Goal: Information Seeking & Learning: Learn about a topic

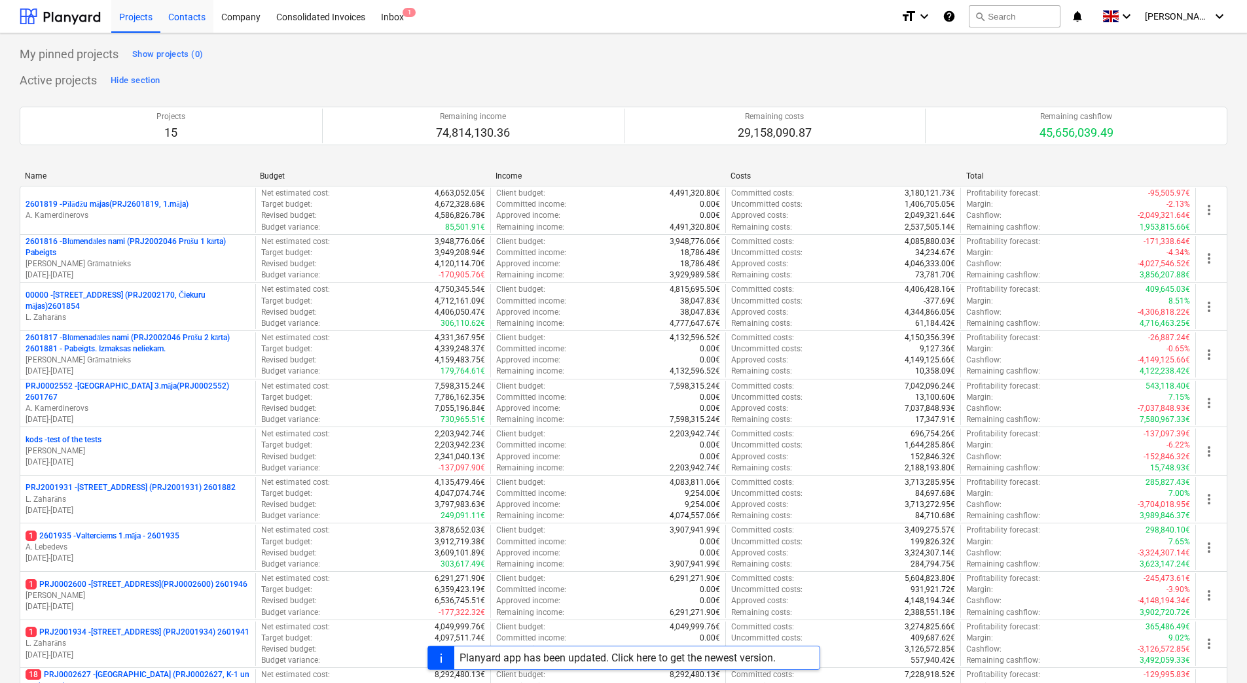
click at [192, 14] on div "Contacts" at bounding box center [186, 15] width 53 height 33
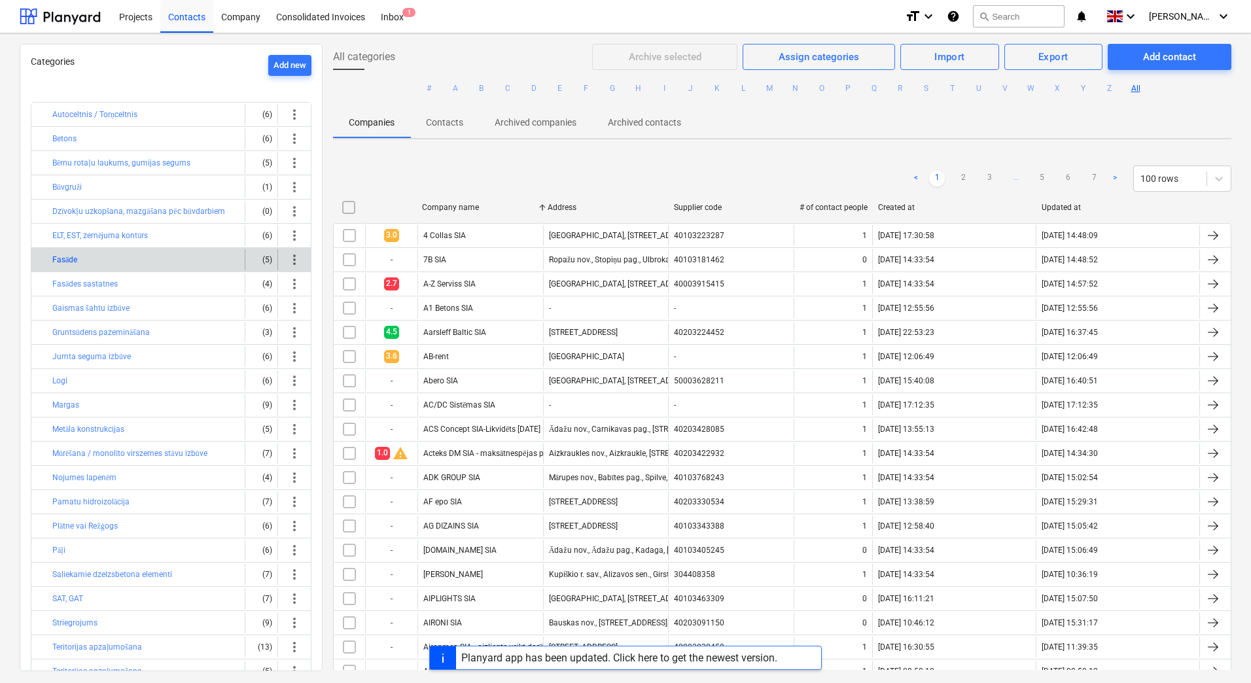
click at [77, 260] on button "Fasāde" at bounding box center [64, 260] width 25 height 16
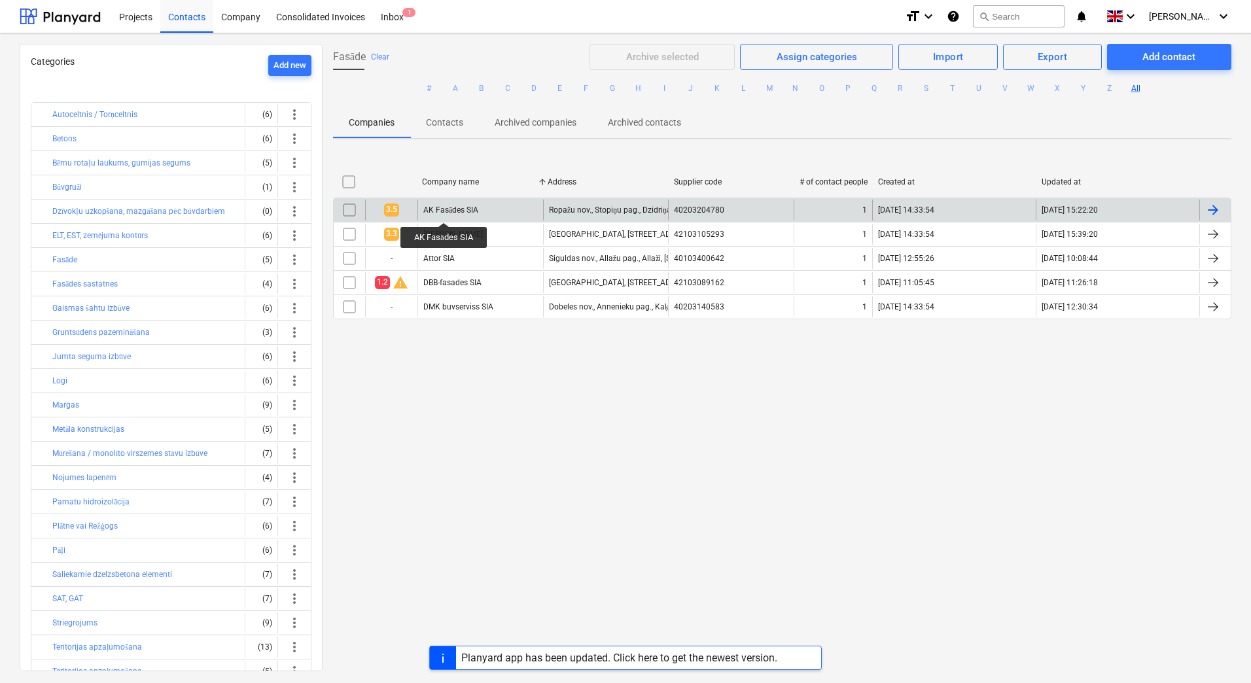
click at [444, 211] on div "AK Fasādes SIA" at bounding box center [450, 210] width 55 height 10
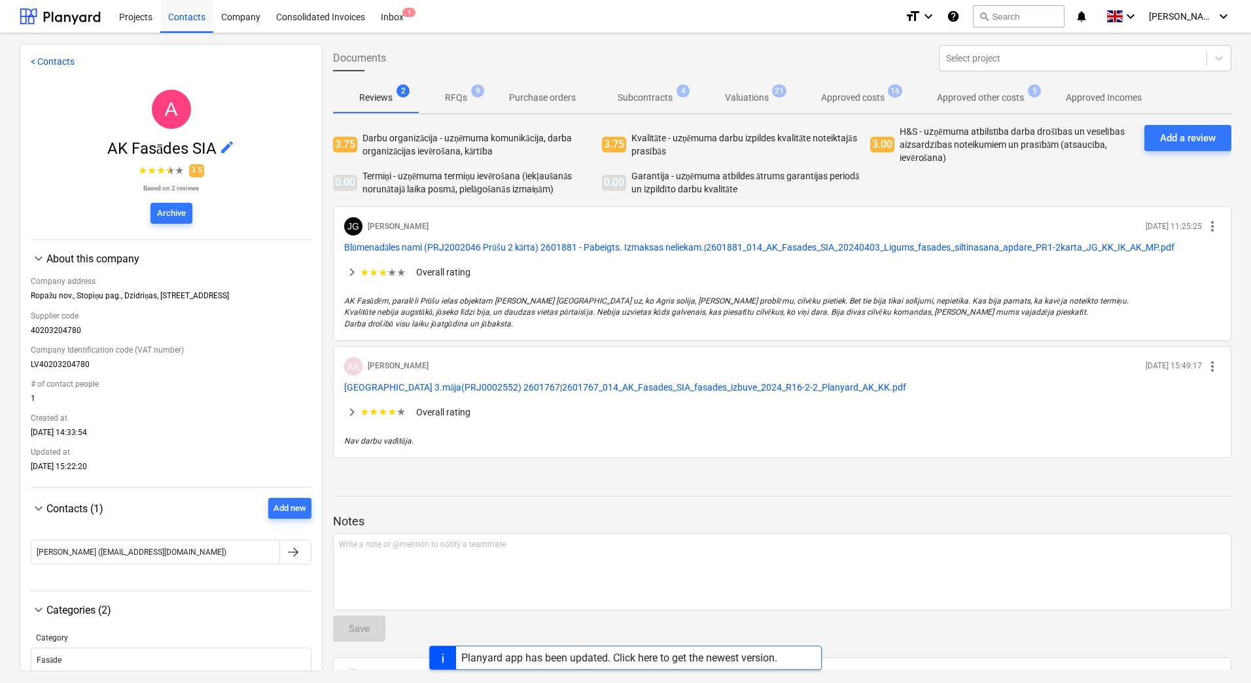
click at [450, 96] on p "RFQs" at bounding box center [456, 98] width 22 height 14
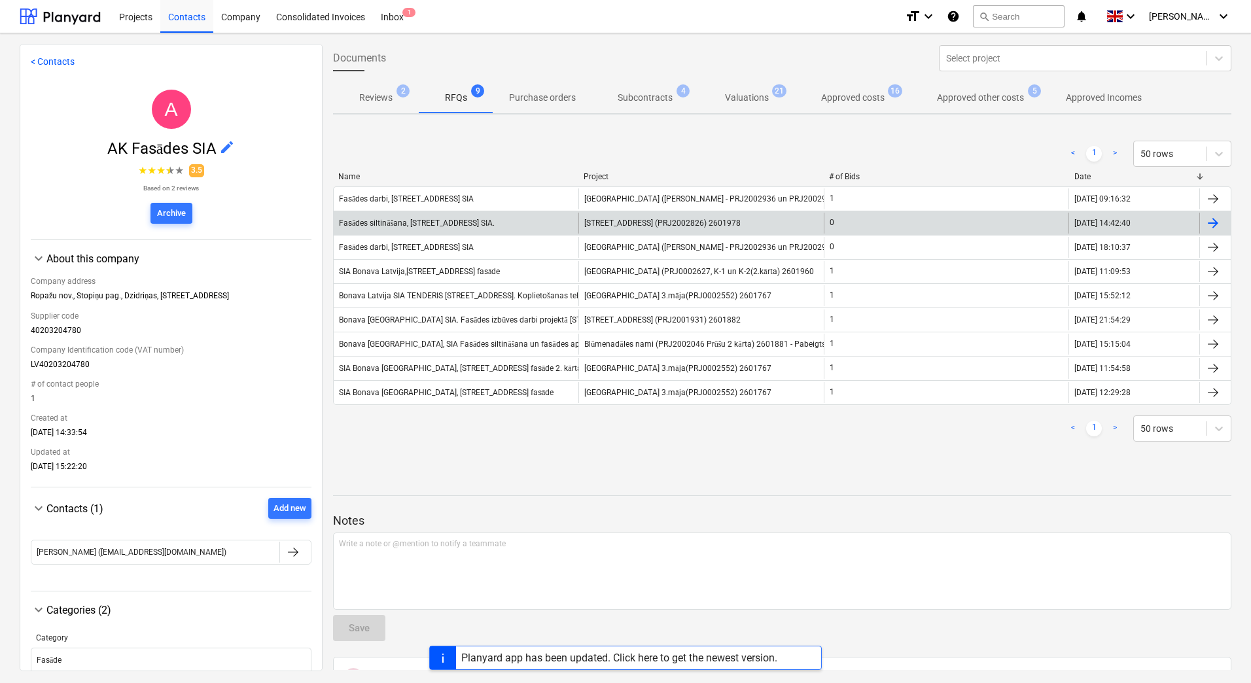
click at [493, 223] on div "Fasādes siltināšana, [STREET_ADDRESS] SIA." at bounding box center [417, 224] width 156 height 10
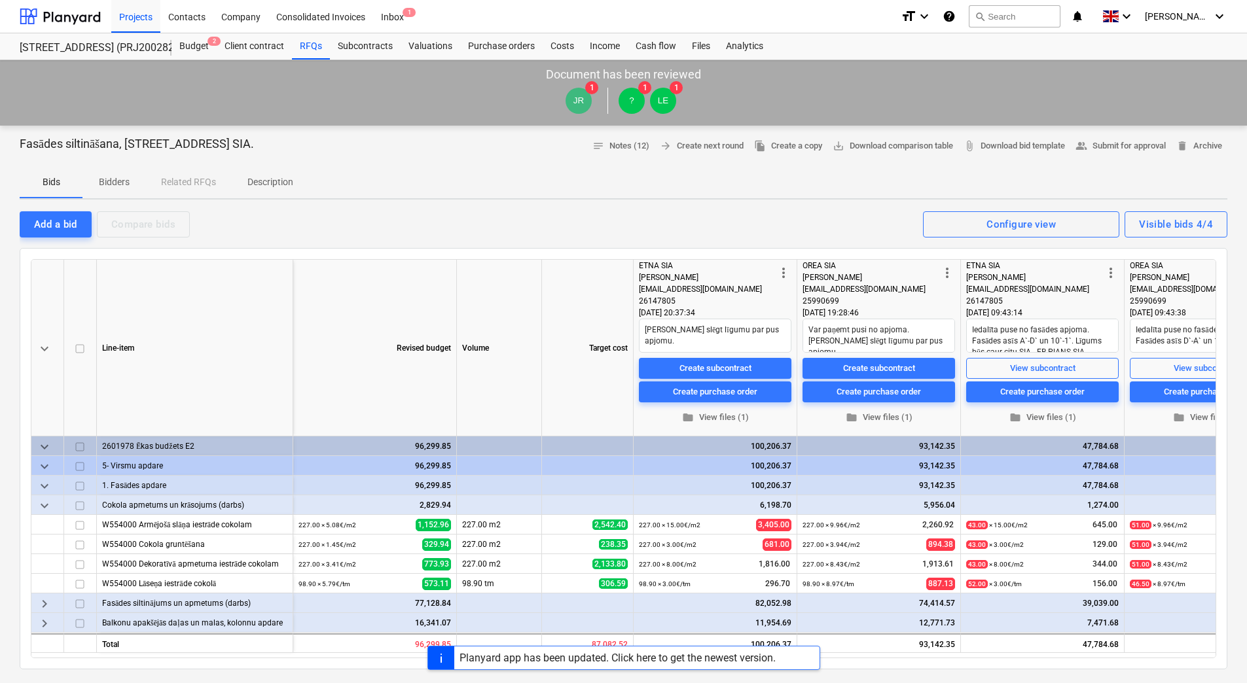
click at [41, 605] on span "keyboard_arrow_right" at bounding box center [45, 604] width 16 height 16
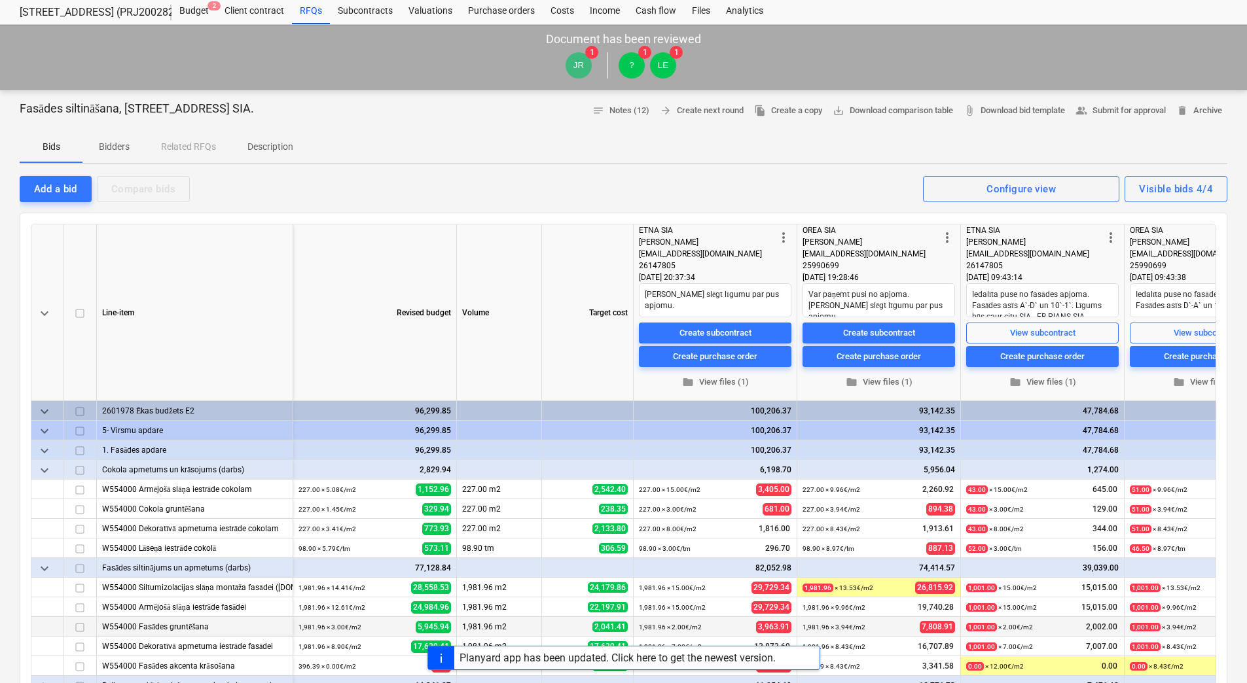
scroll to position [131, 0]
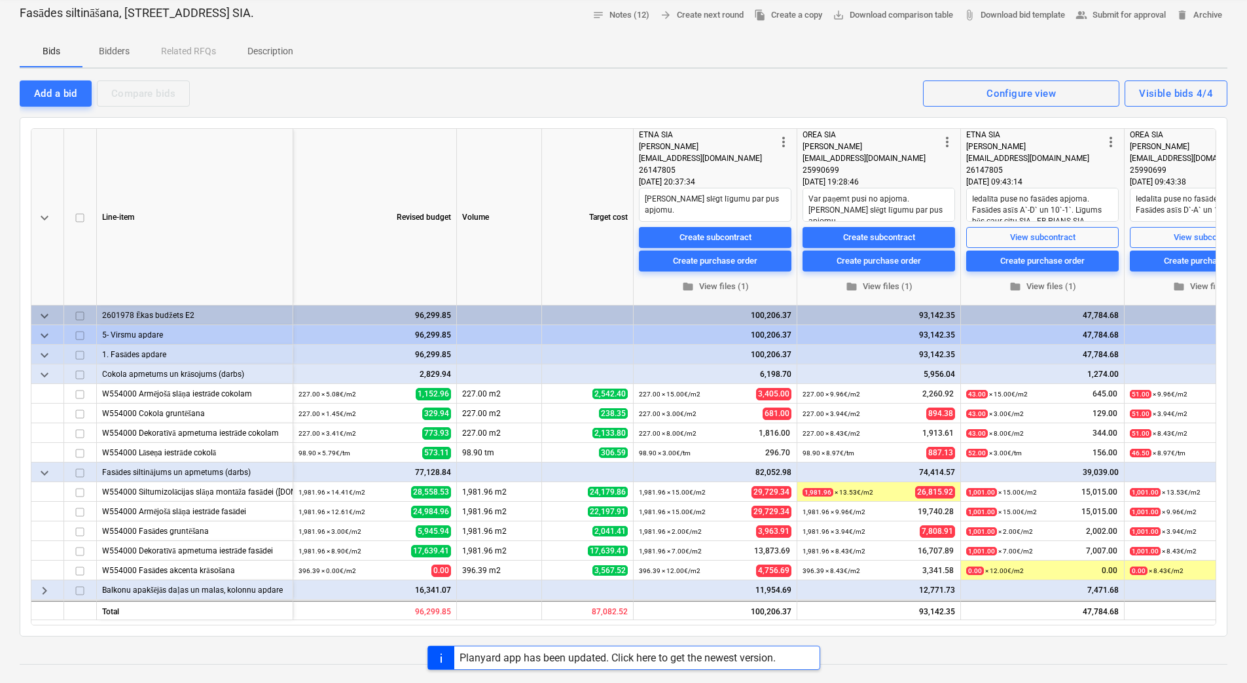
drag, startPoint x: 868, startPoint y: 628, endPoint x: 891, endPoint y: 629, distance: 22.9
click at [891, 629] on div "keyboard_arrow_down Line-item Revised budget Volume Target cost more_vert ETNA …" at bounding box center [623, 377] width 1207 height 520
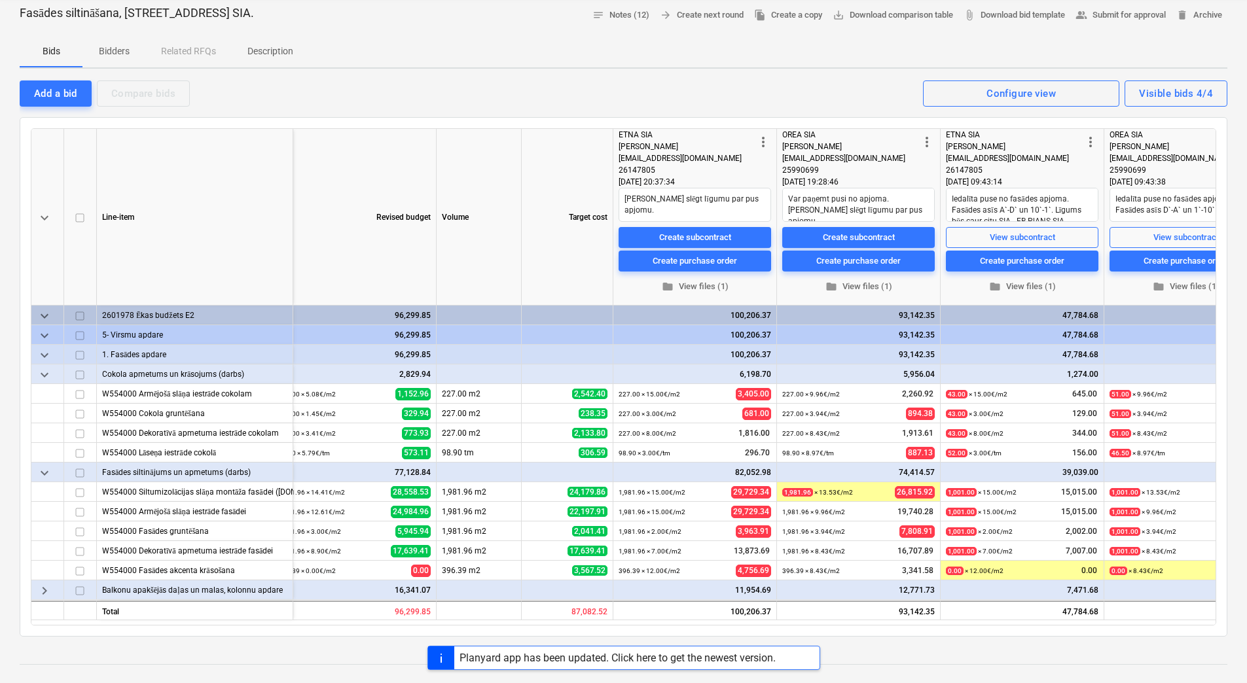
scroll to position [0, 19]
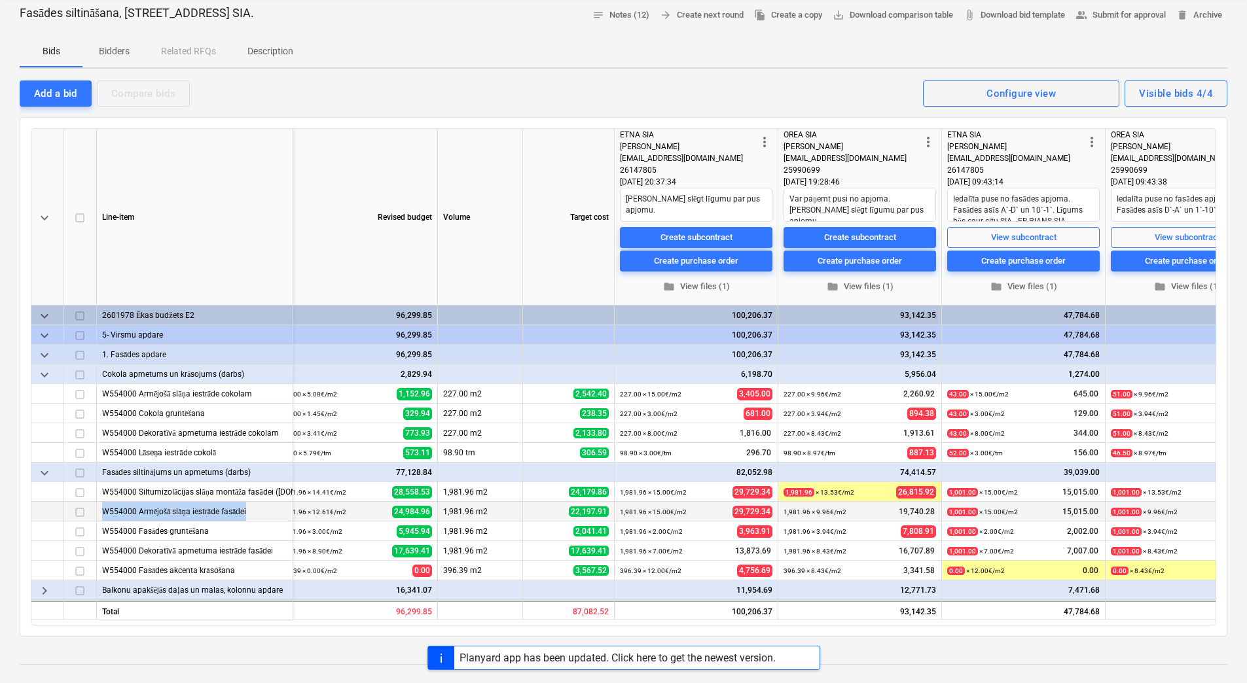
click at [104, 515] on div "W554000 Armējošā slāņa iestrāde fasādei" at bounding box center [194, 511] width 185 height 19
click at [139, 512] on div "W554000 Armējošā slāņa iestrāde fasādei" at bounding box center [194, 511] width 185 height 19
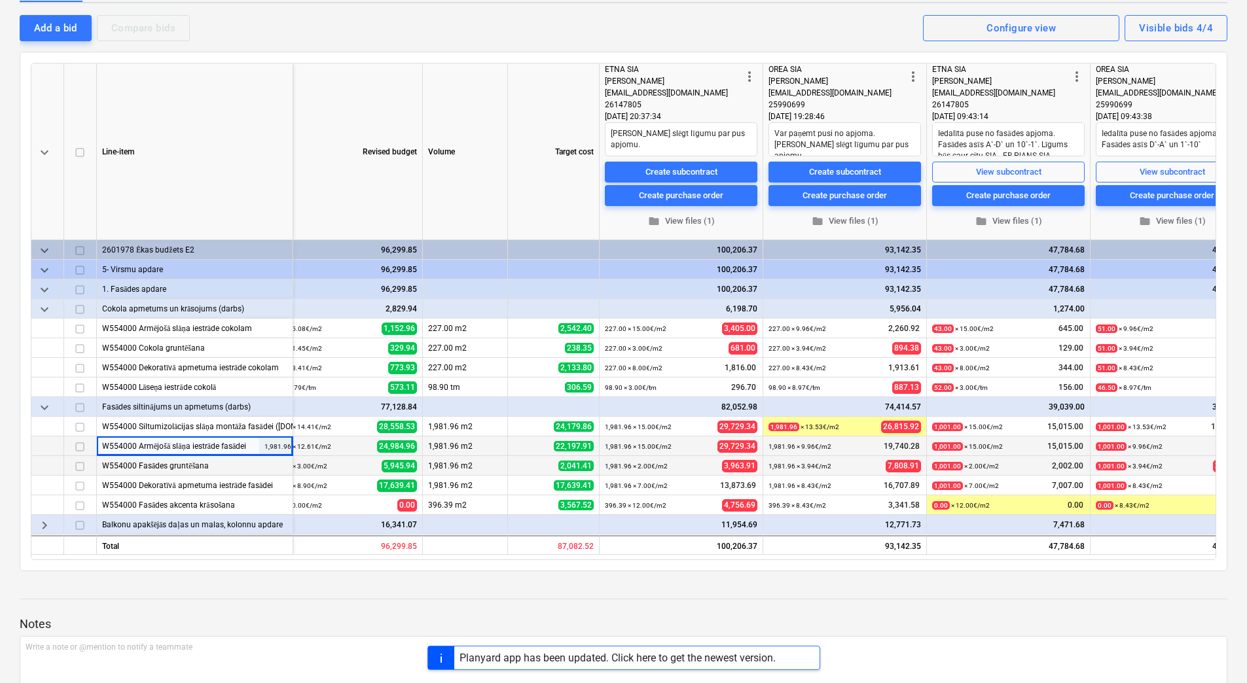
scroll to position [262, 0]
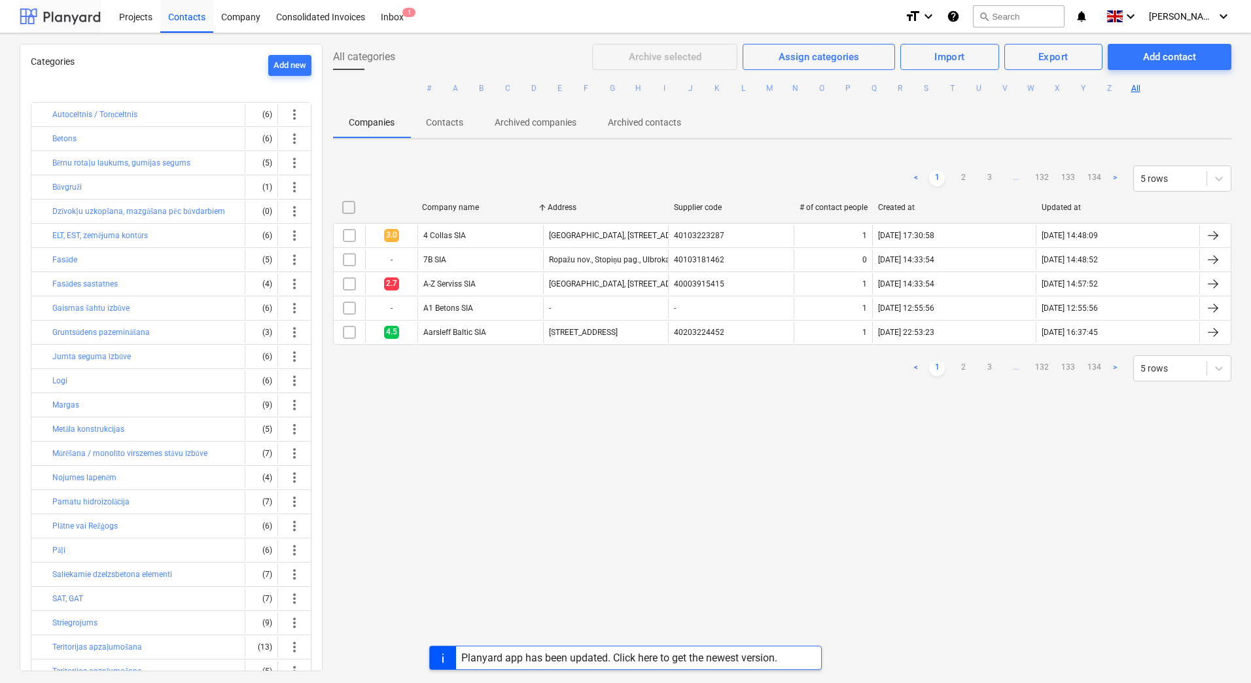
drag, startPoint x: 66, startPoint y: 16, endPoint x: 77, endPoint y: 31, distance: 18.2
click at [66, 16] on div at bounding box center [60, 16] width 81 height 33
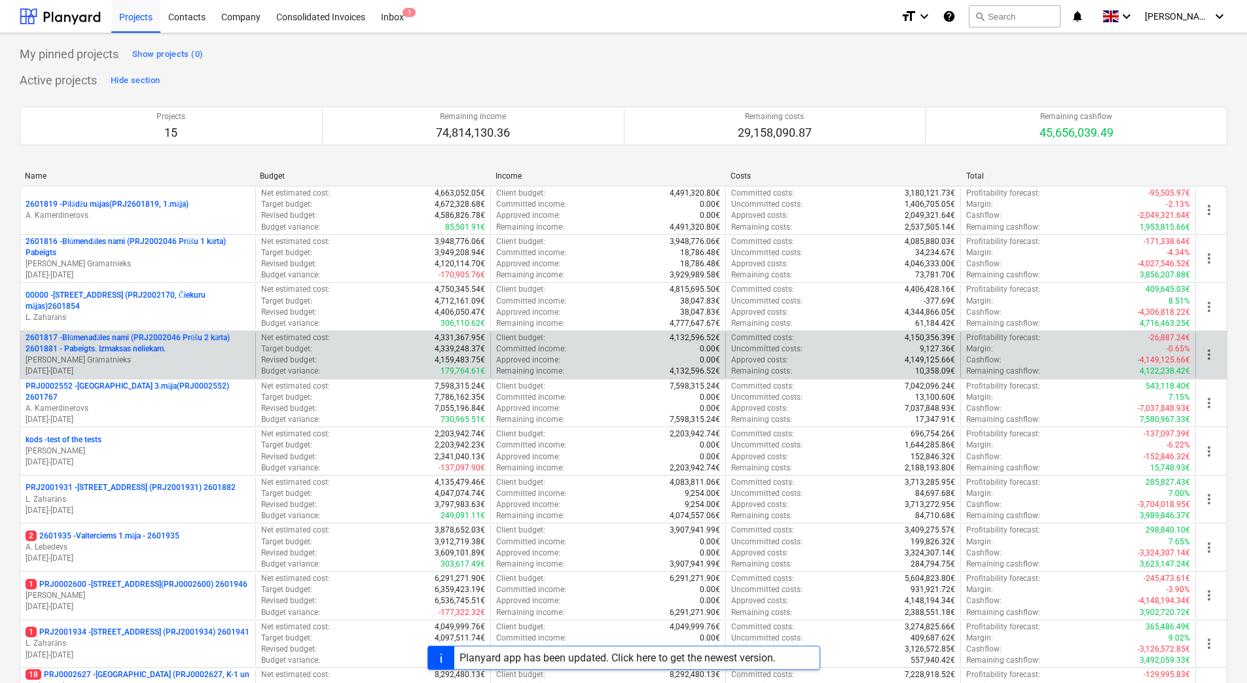
click at [110, 342] on p "2601817 - Blūmenadāles nami (PRJ2002046 Prūšu 2 kārta) 2601881 - Pabeigts. Izma…" at bounding box center [138, 343] width 224 height 22
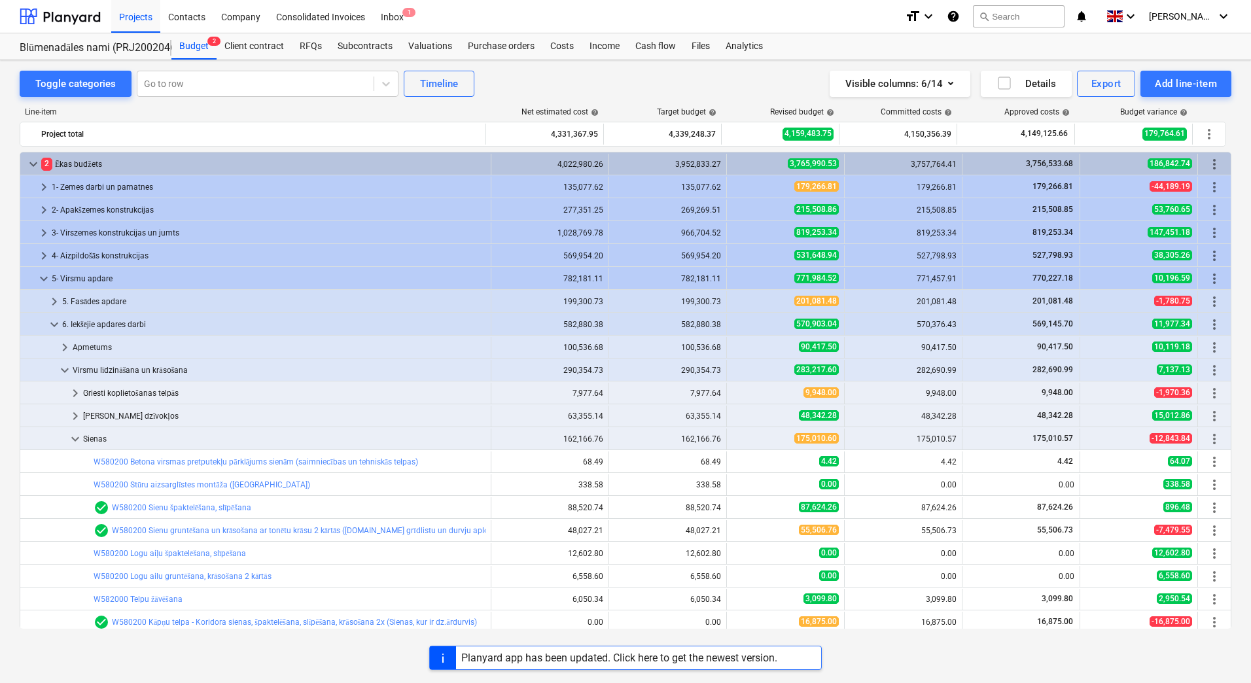
scroll to position [269, 0]
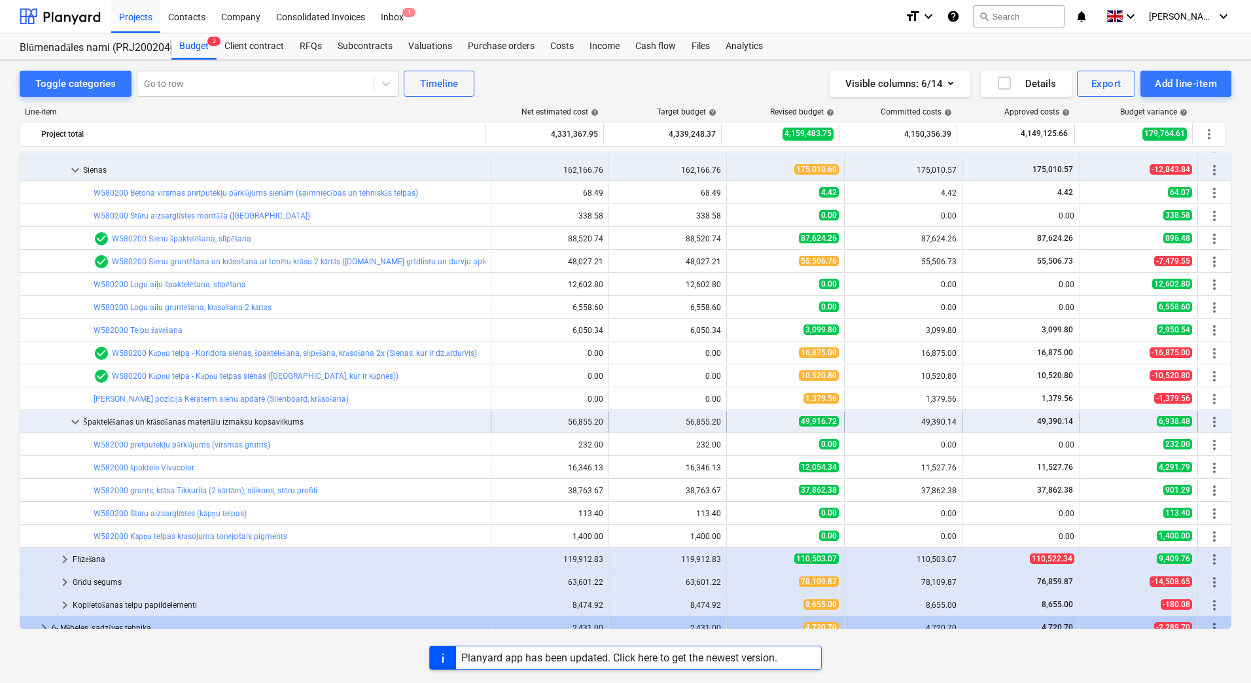
click at [79, 423] on span "keyboard_arrow_down" at bounding box center [75, 422] width 16 height 16
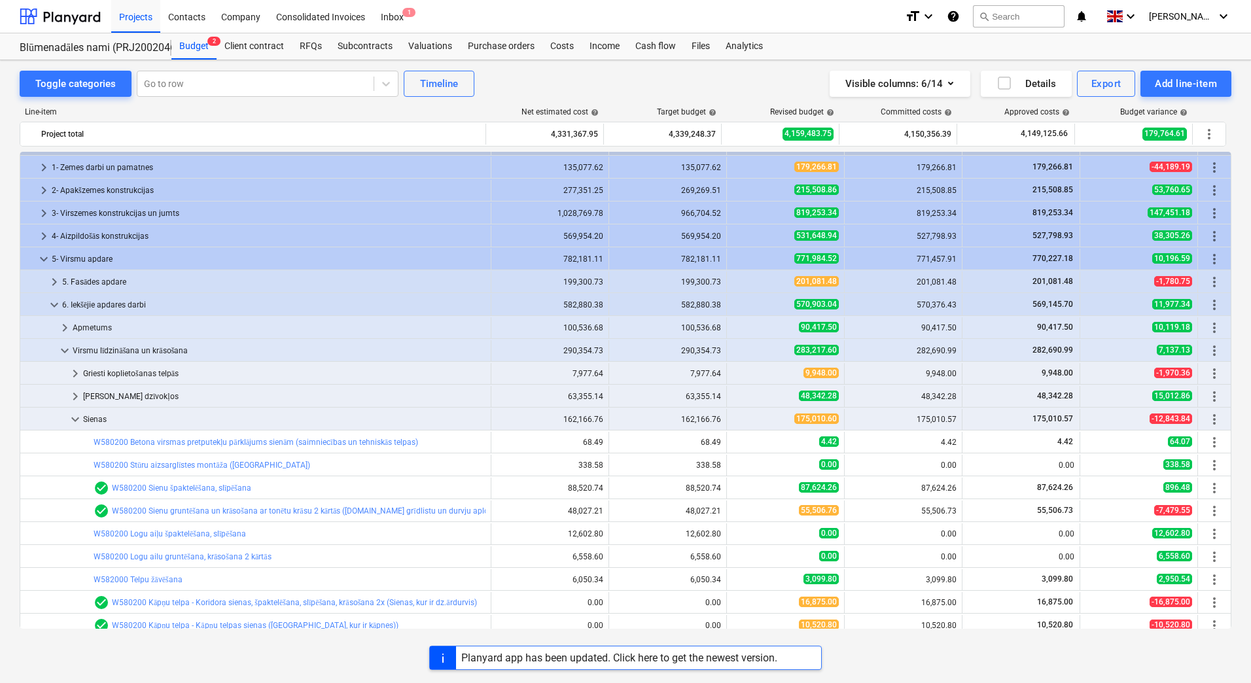
scroll to position [7, 0]
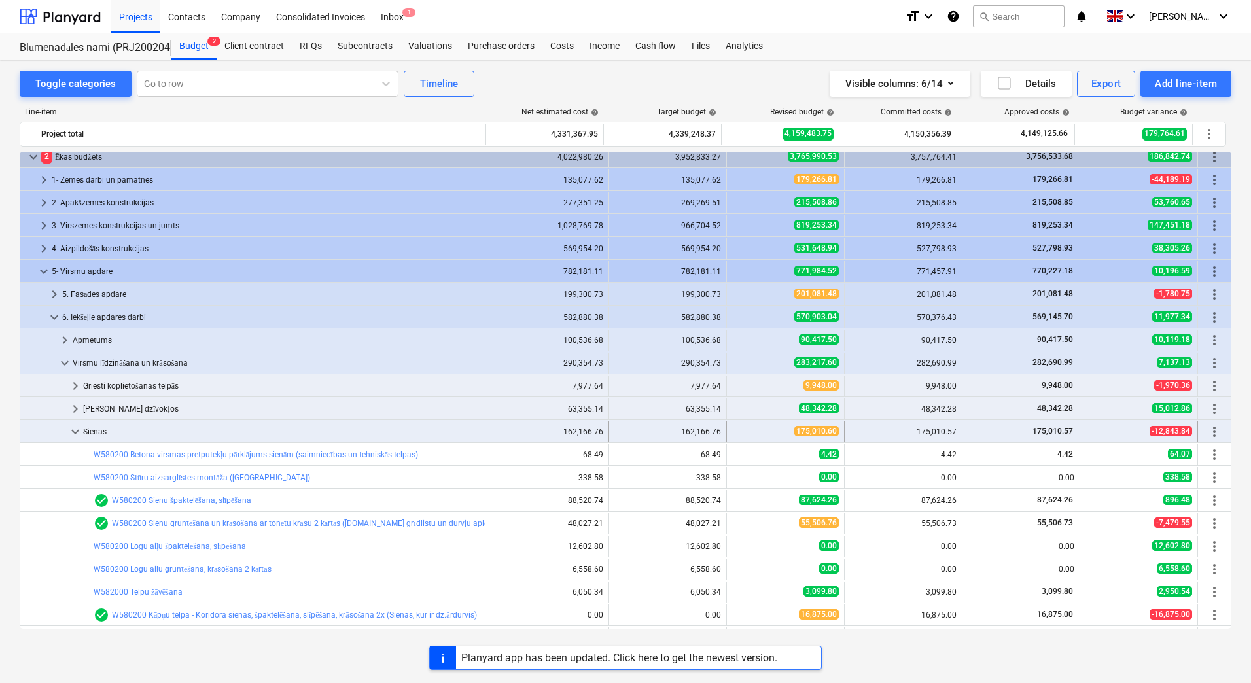
click at [78, 432] on span "keyboard_arrow_down" at bounding box center [75, 432] width 16 height 16
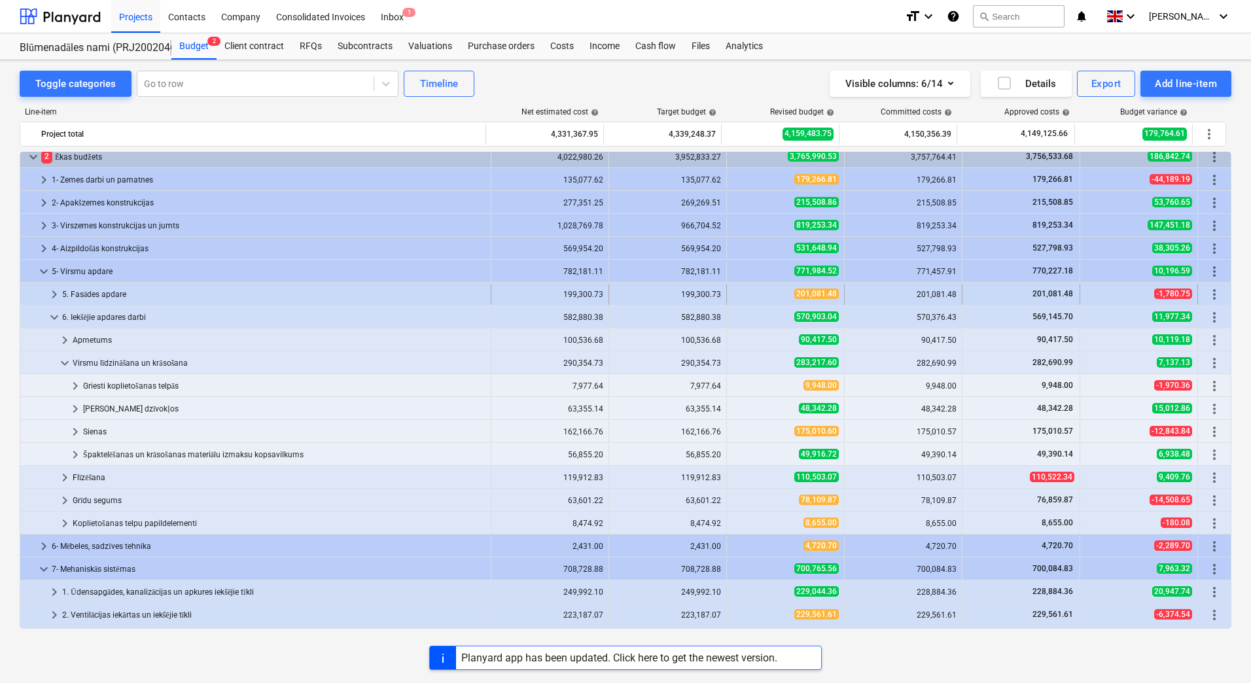
click at [54, 296] on span "keyboard_arrow_right" at bounding box center [54, 295] width 16 height 16
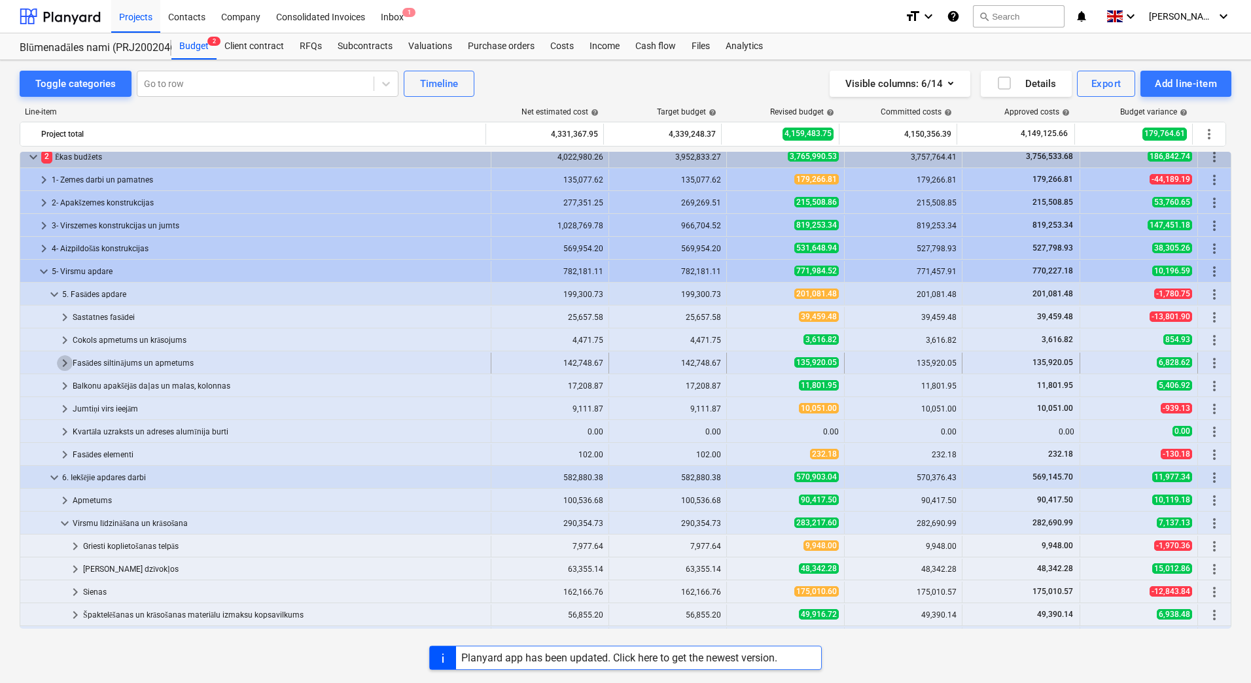
click at [62, 367] on span "keyboard_arrow_right" at bounding box center [65, 363] width 16 height 16
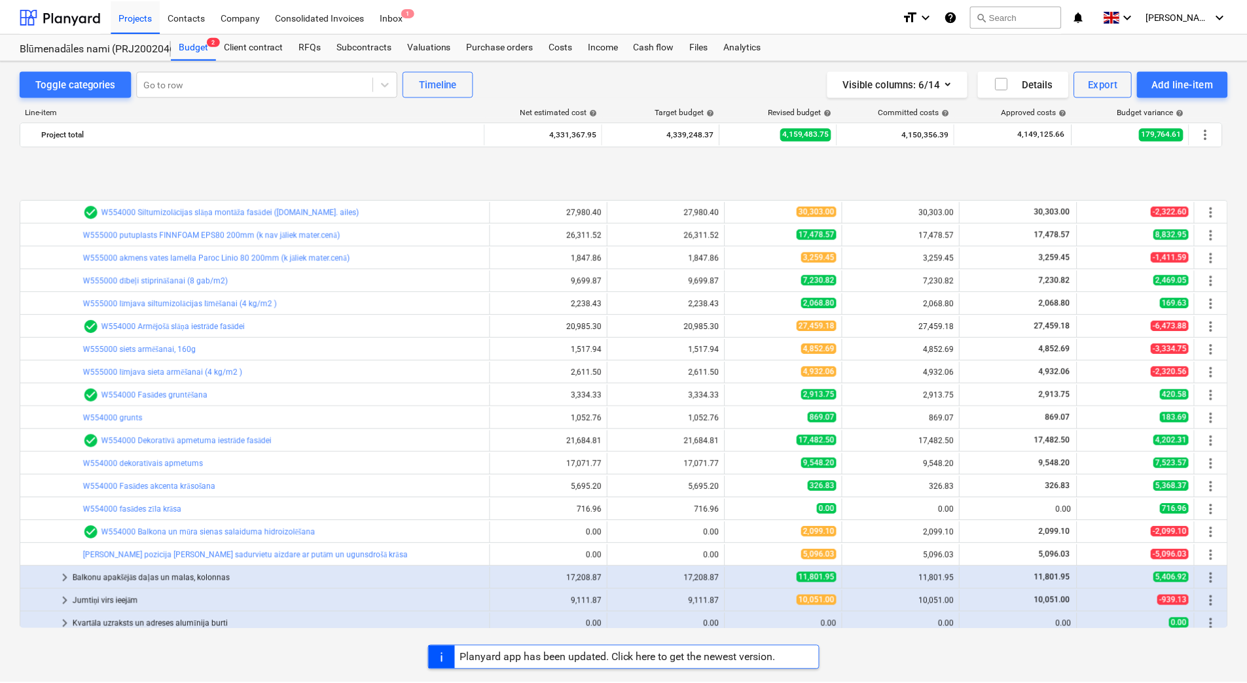
scroll to position [269, 0]
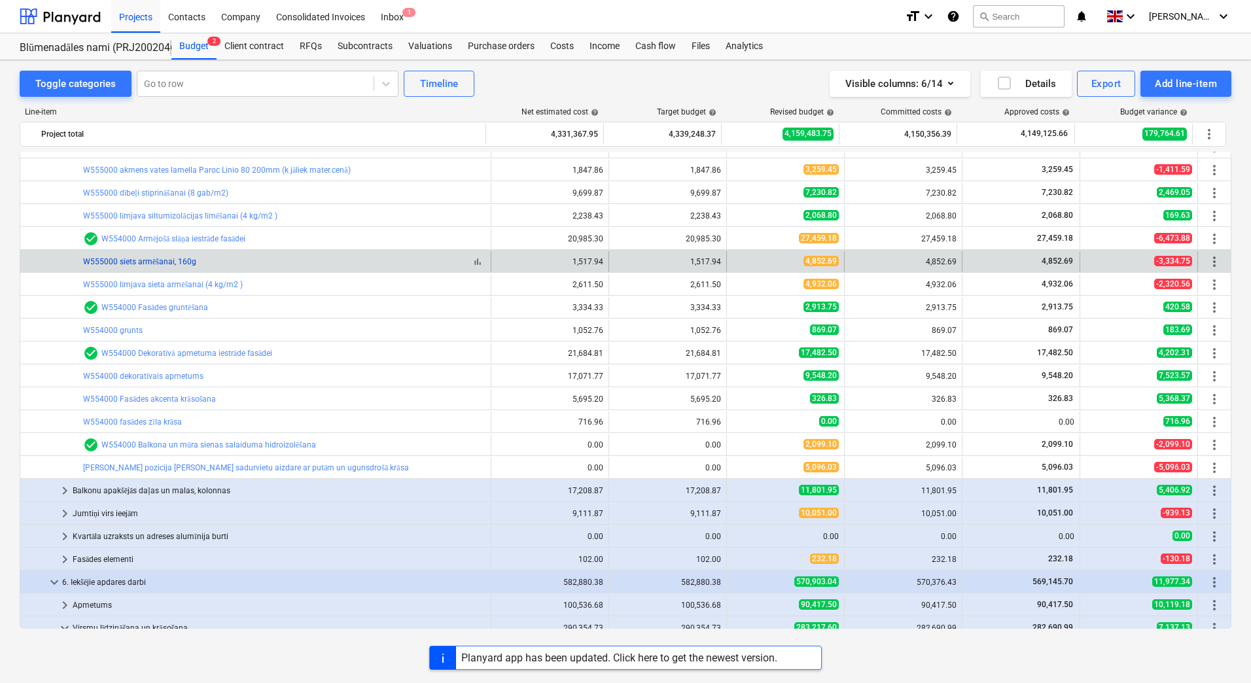
click at [155, 262] on link "W555000 siets armēšanai, 160g" at bounding box center [139, 261] width 113 height 9
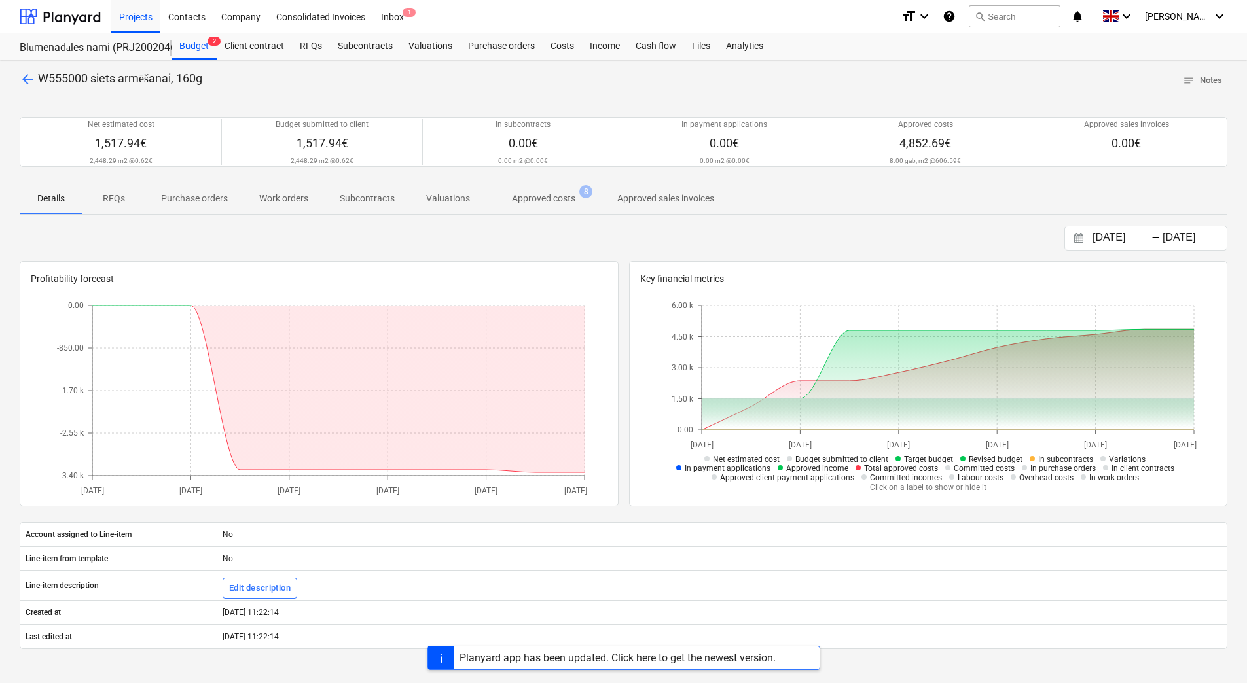
click at [551, 196] on p "Approved costs" at bounding box center [543, 199] width 63 height 14
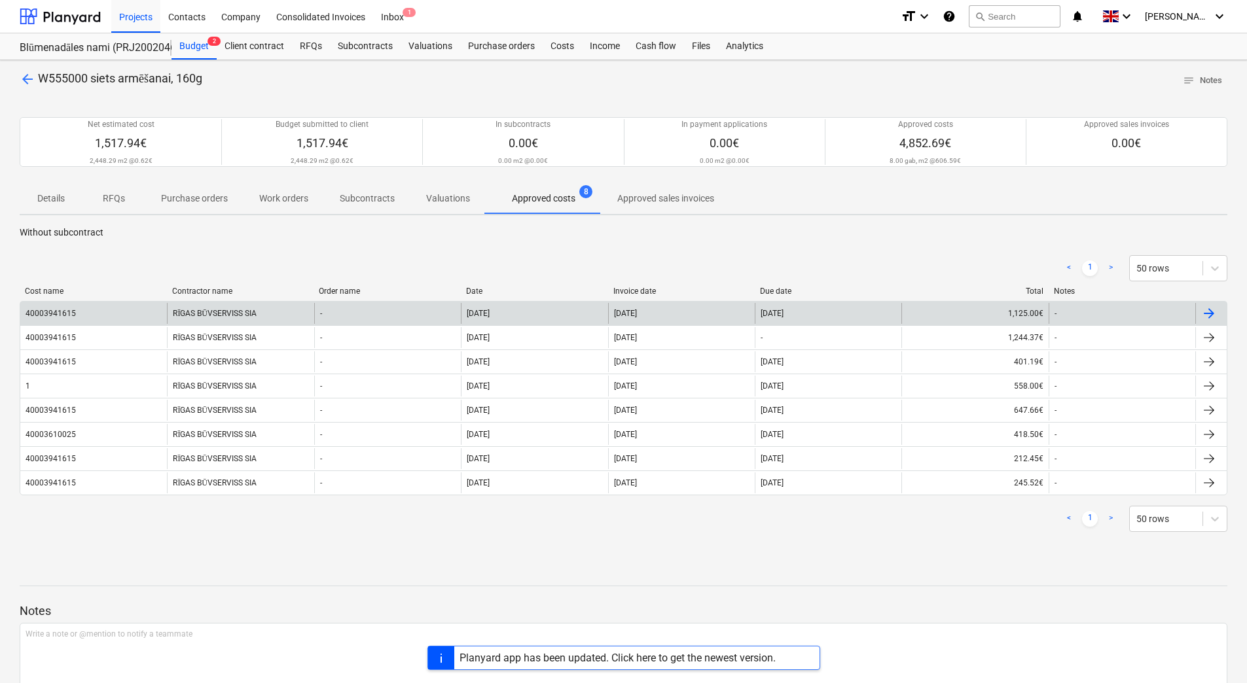
click at [211, 316] on div "RĪGAS BŪVSERVISS SIA" at bounding box center [240, 313] width 147 height 21
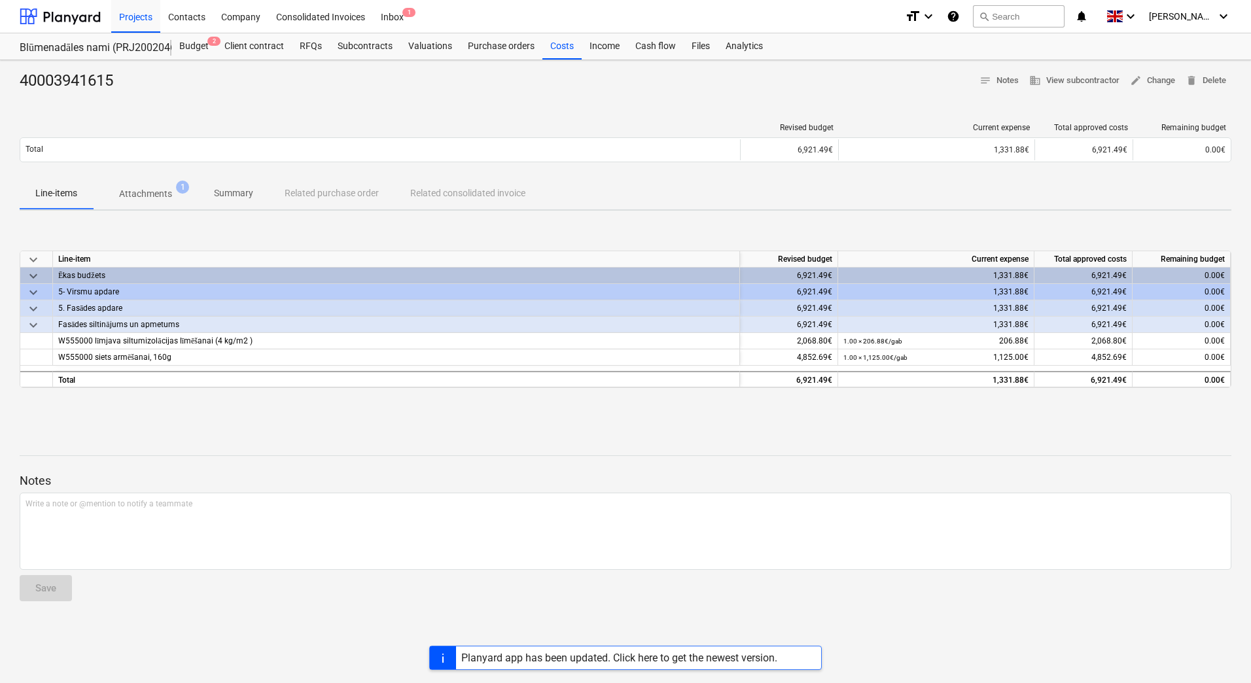
click at [142, 198] on p "Attachments" at bounding box center [145, 194] width 53 height 14
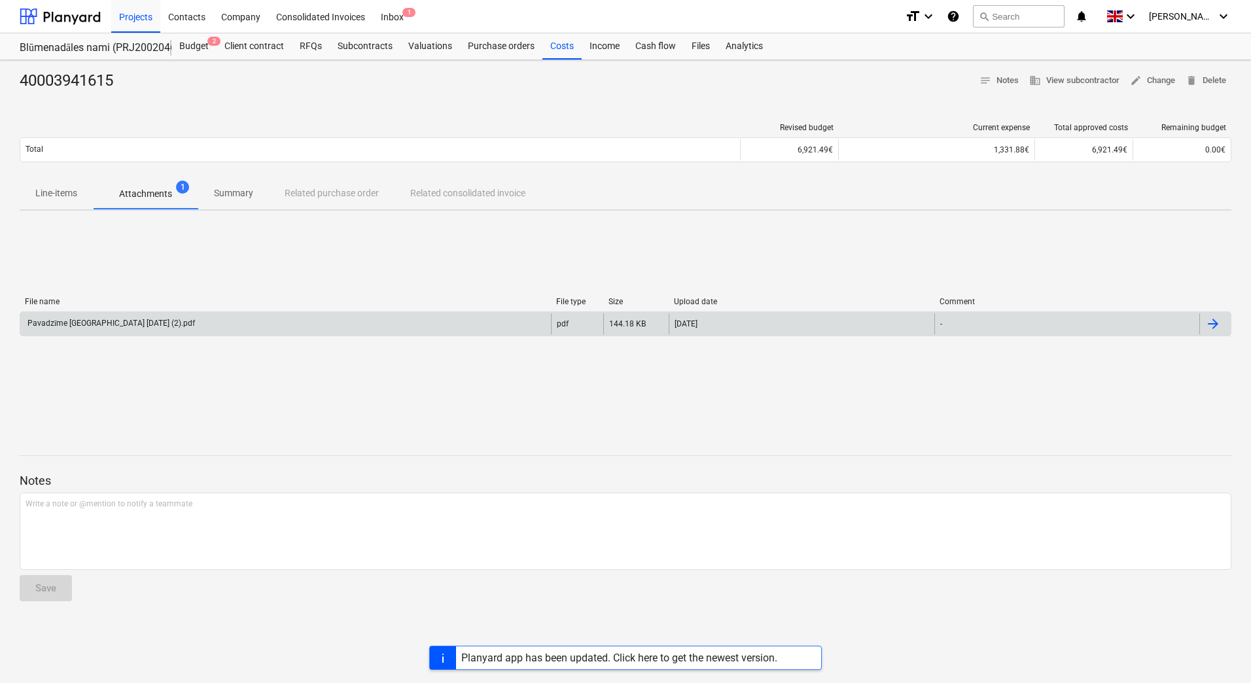
click at [177, 323] on div "Pavadzīme [GEOGRAPHIC_DATA] [DATE] (2).pdf" at bounding box center [111, 324] width 170 height 10
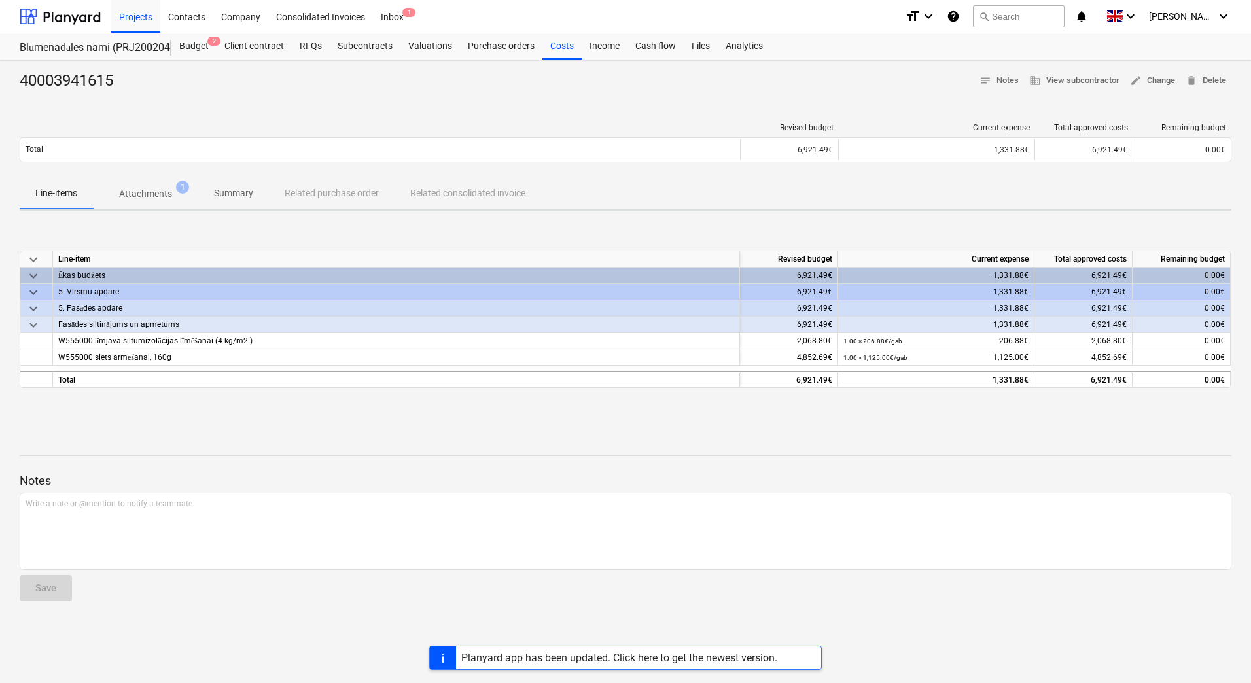
click at [156, 194] on p "Attachments" at bounding box center [145, 194] width 53 height 14
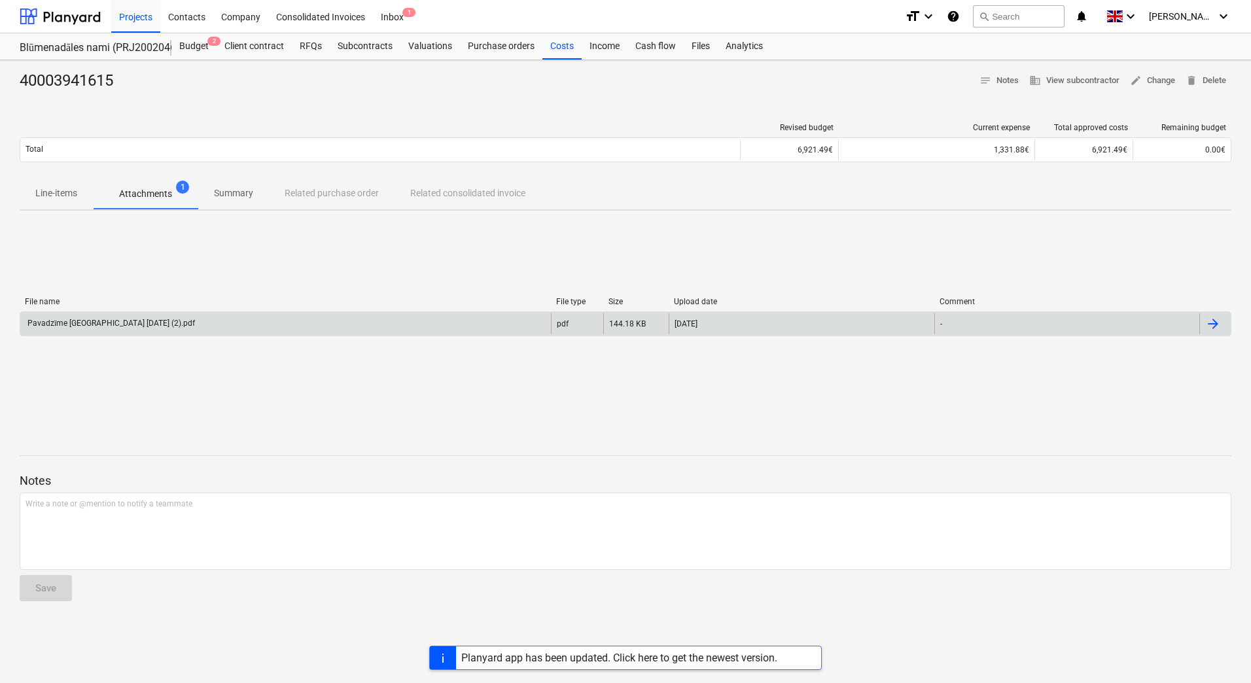
click at [145, 321] on div "Pavadzīme [GEOGRAPHIC_DATA] [DATE] (2).pdf" at bounding box center [111, 324] width 170 height 10
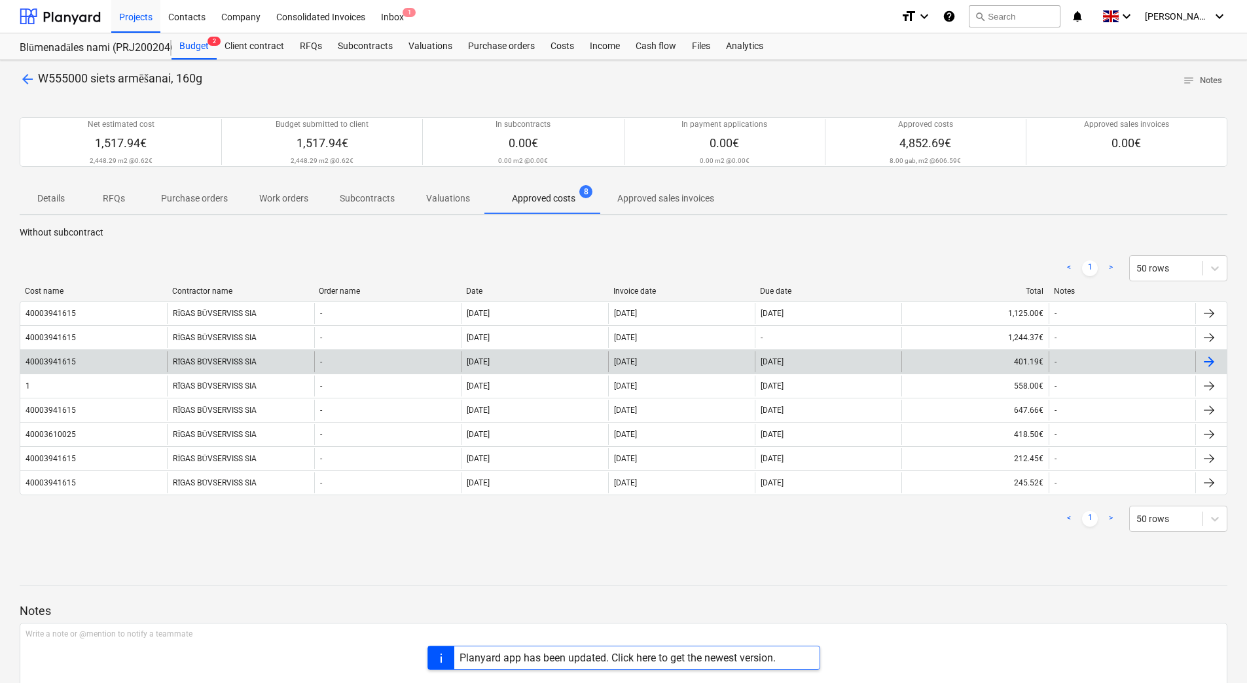
click at [197, 355] on div "RĪGAS BŪVSERVISS SIA" at bounding box center [240, 361] width 147 height 21
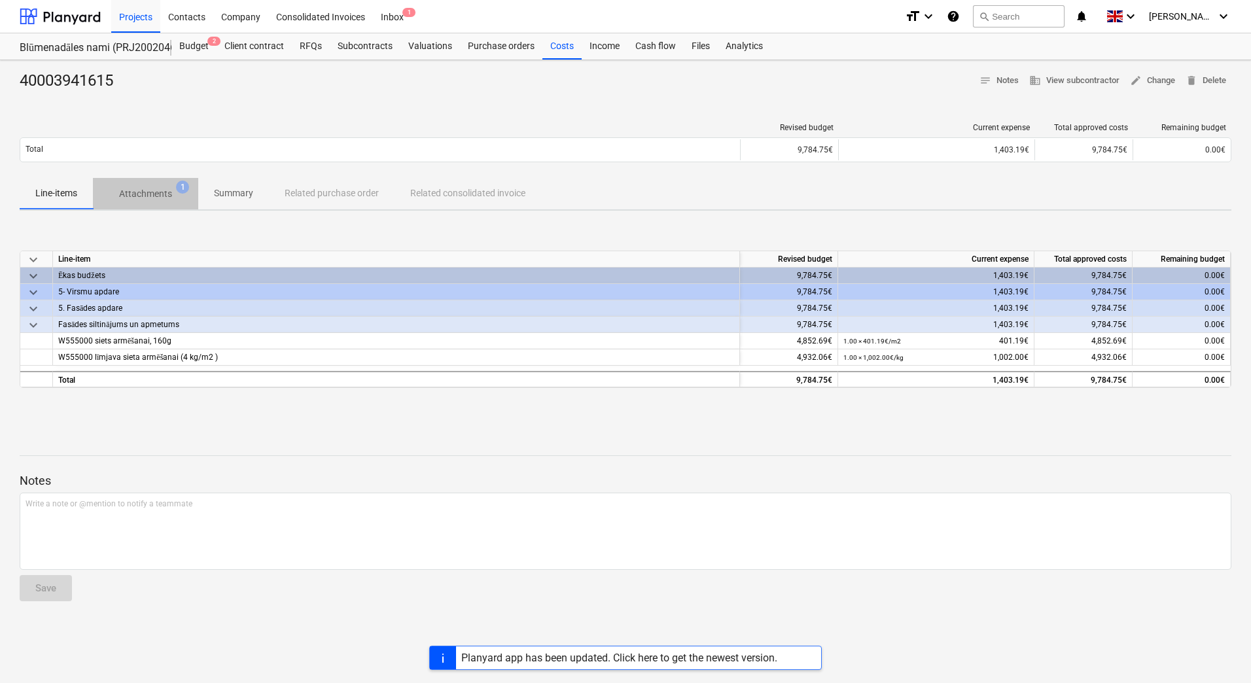
click at [145, 198] on p "Attachments" at bounding box center [145, 194] width 53 height 14
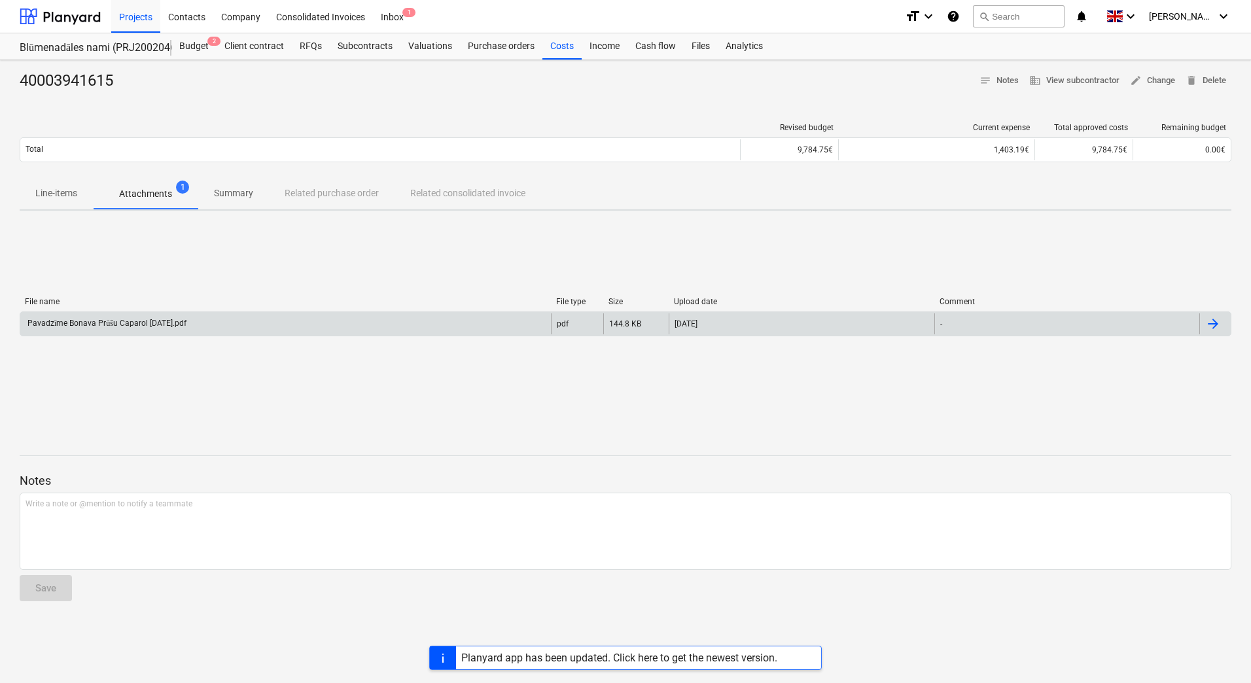
click at [152, 323] on div "Pavadzīme Bonava Prūšu Caparol [DATE].pdf" at bounding box center [106, 324] width 161 height 10
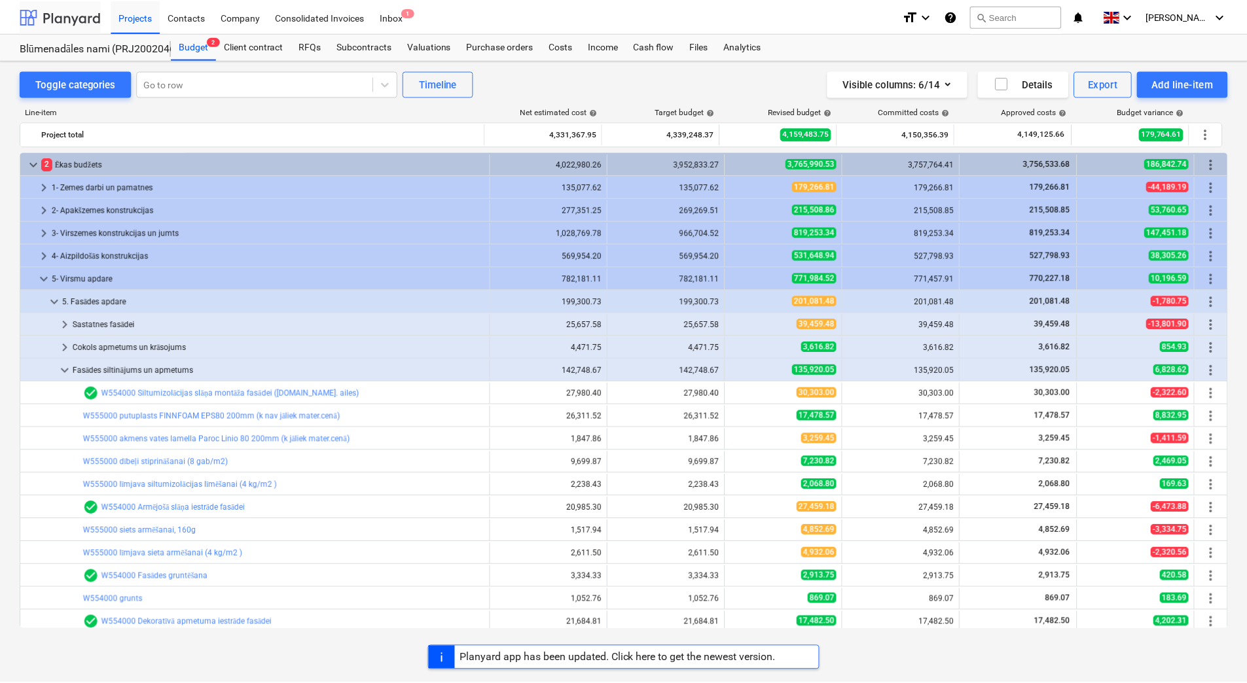
scroll to position [269, 0]
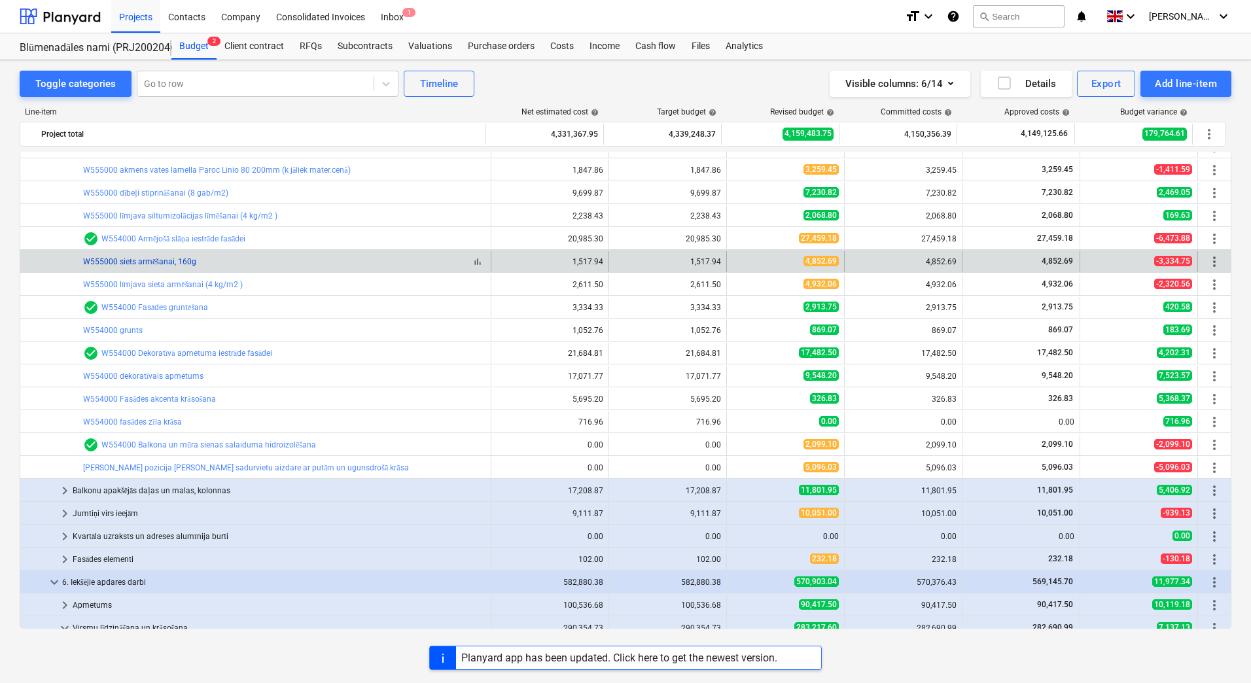
click at [160, 259] on link "W555000 siets armēšanai, 160g" at bounding box center [139, 261] width 113 height 9
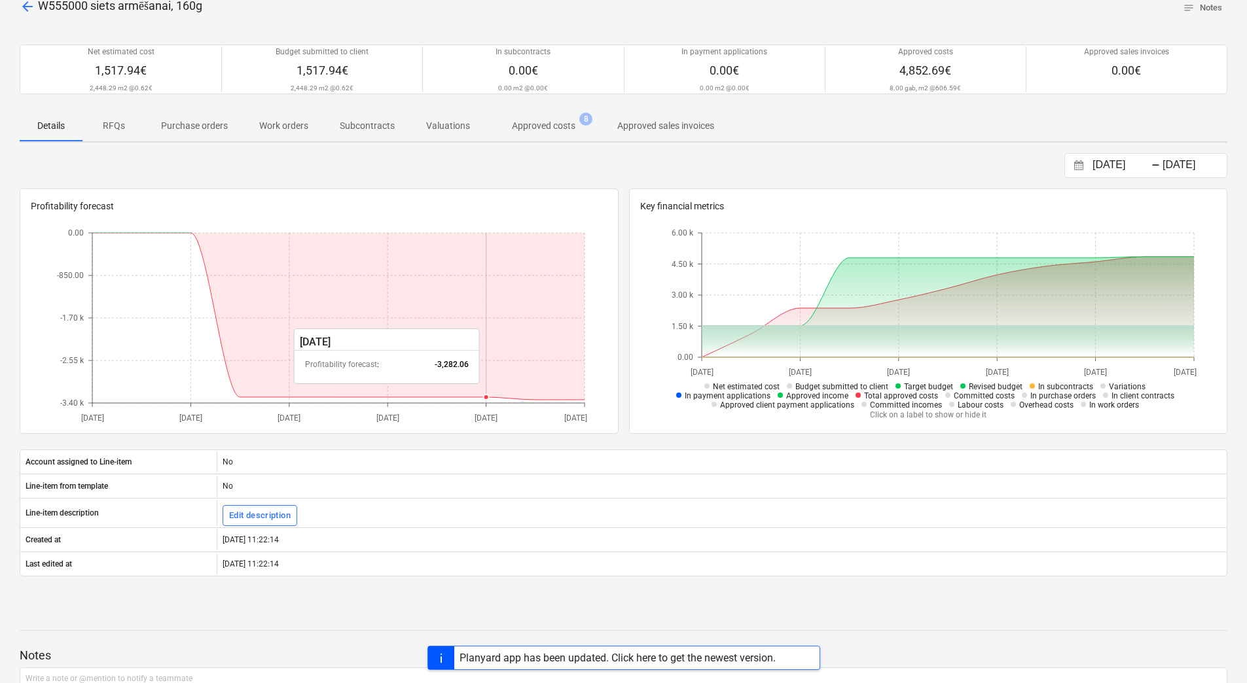
scroll to position [187, 0]
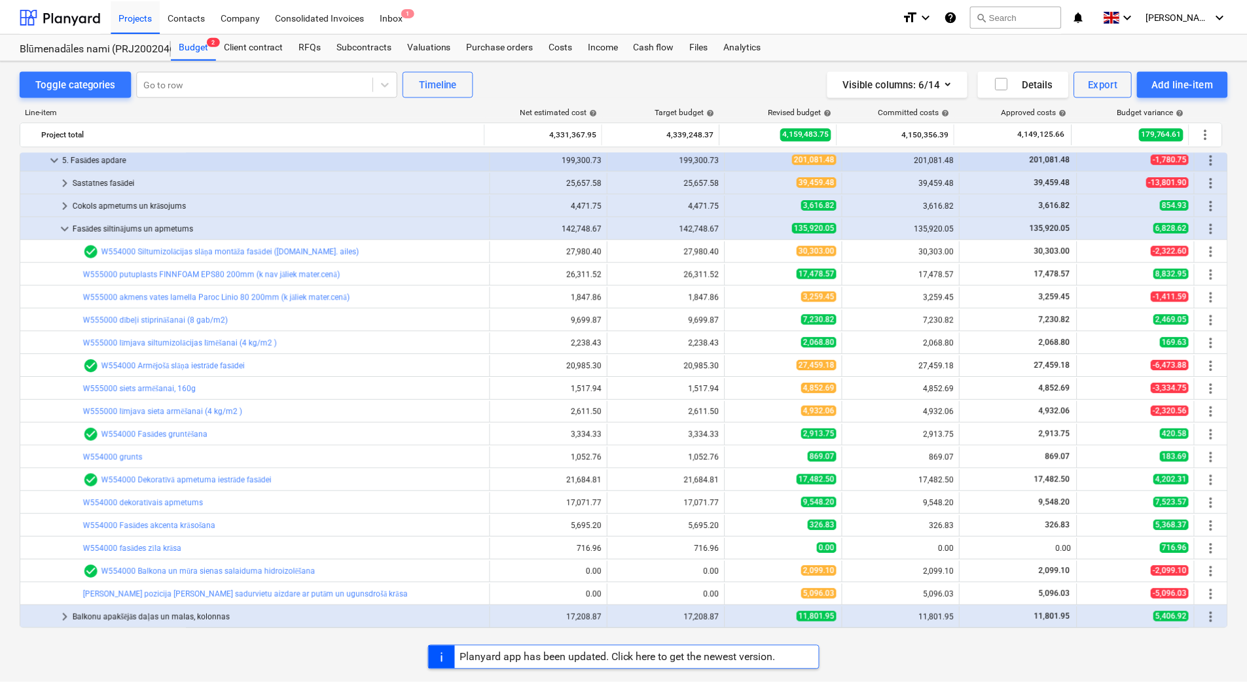
scroll to position [138, 0]
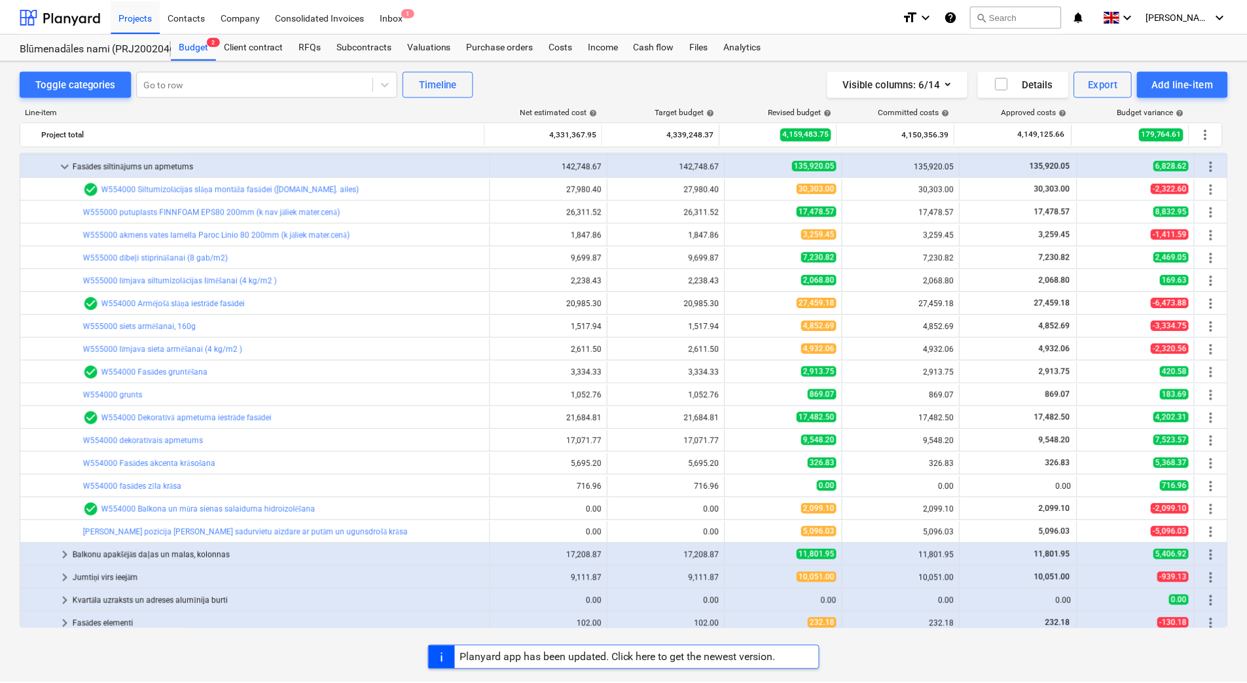
scroll to position [204, 0]
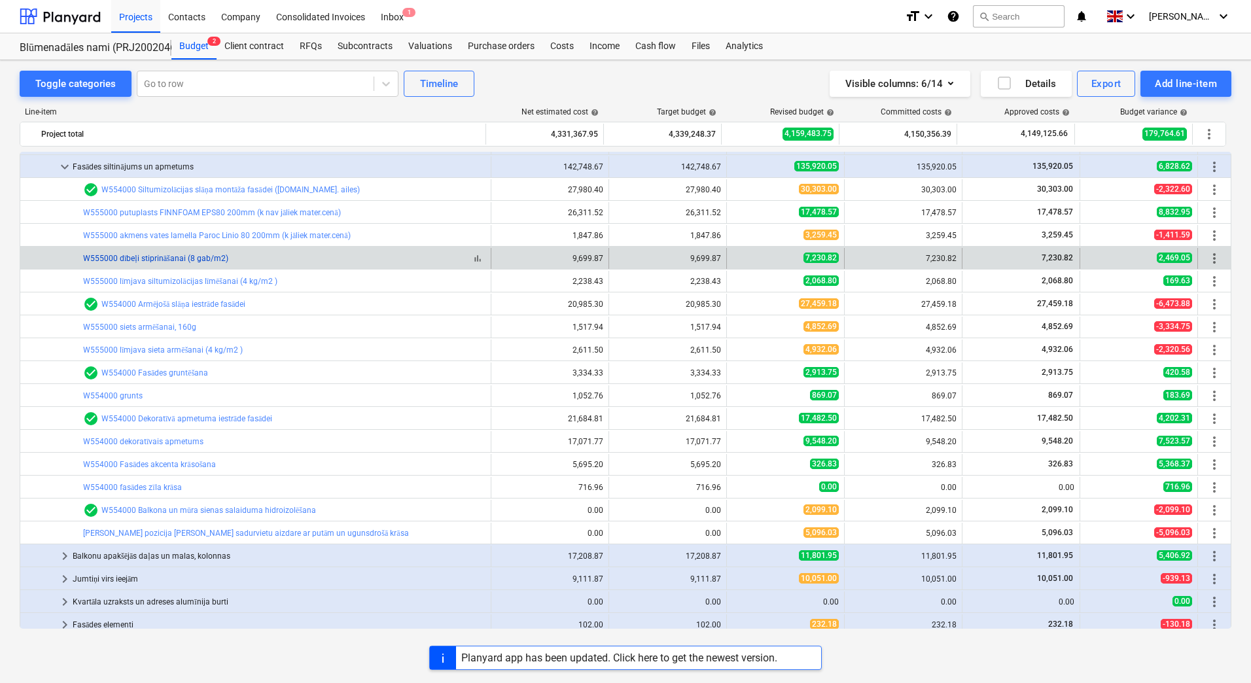
click at [147, 258] on link "W555000 dībeļi stiprināšanai (8 gab/m2)" at bounding box center [155, 258] width 145 height 9
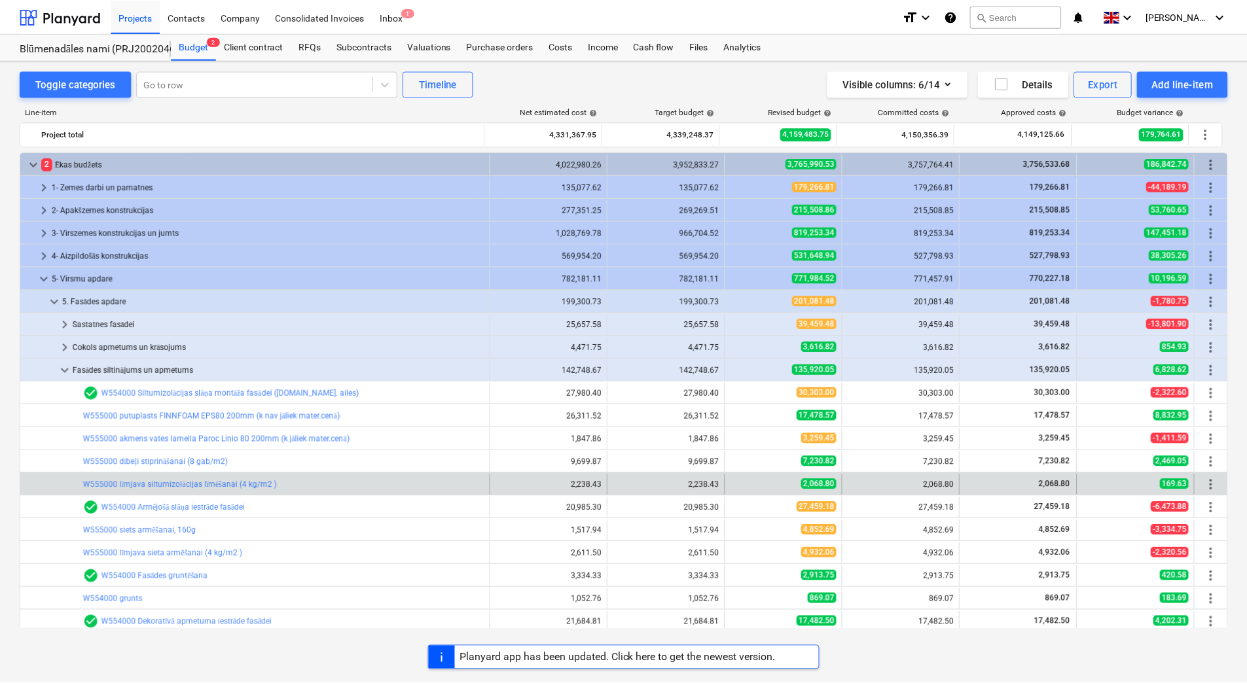
scroll to position [204, 0]
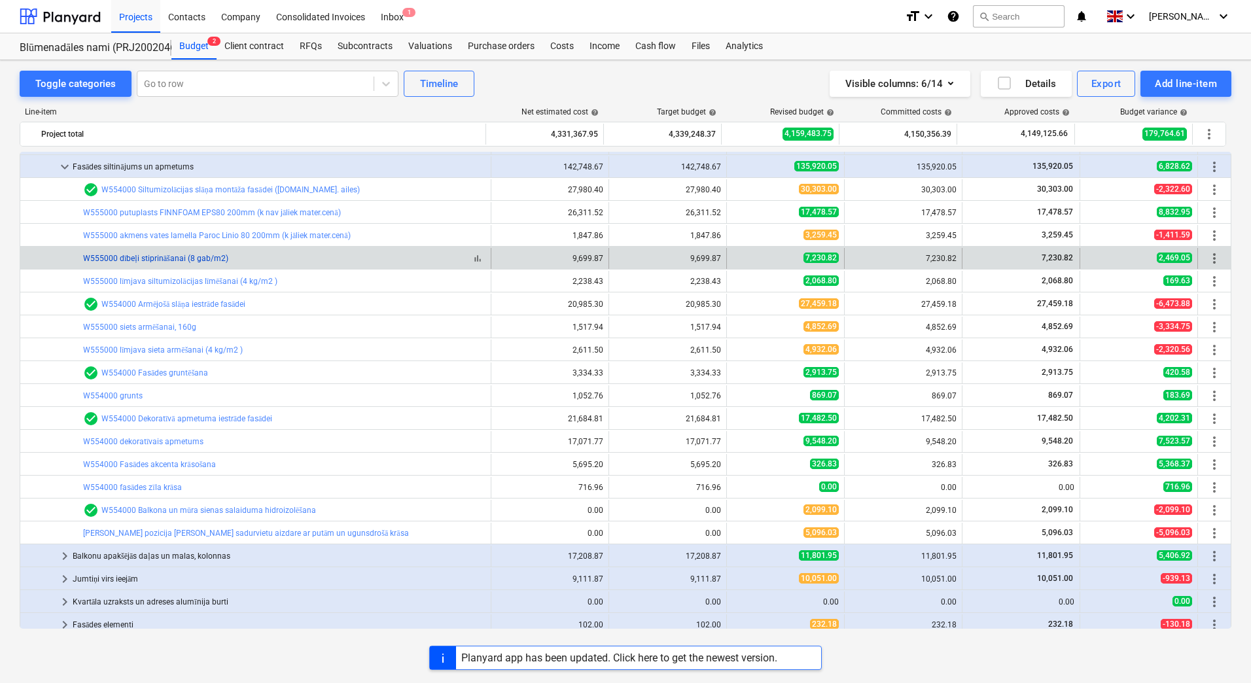
click at [142, 257] on link "W555000 dībeļi stiprināšanai (8 gab/m2)" at bounding box center [155, 258] width 145 height 9
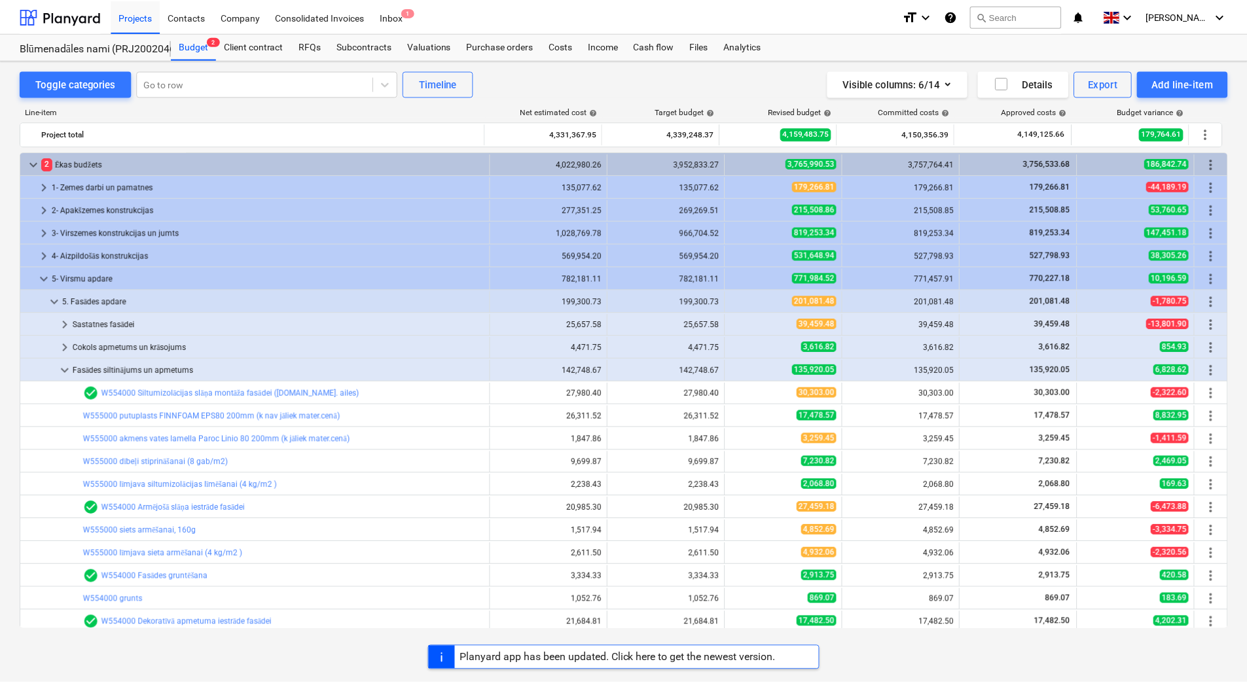
scroll to position [204, 0]
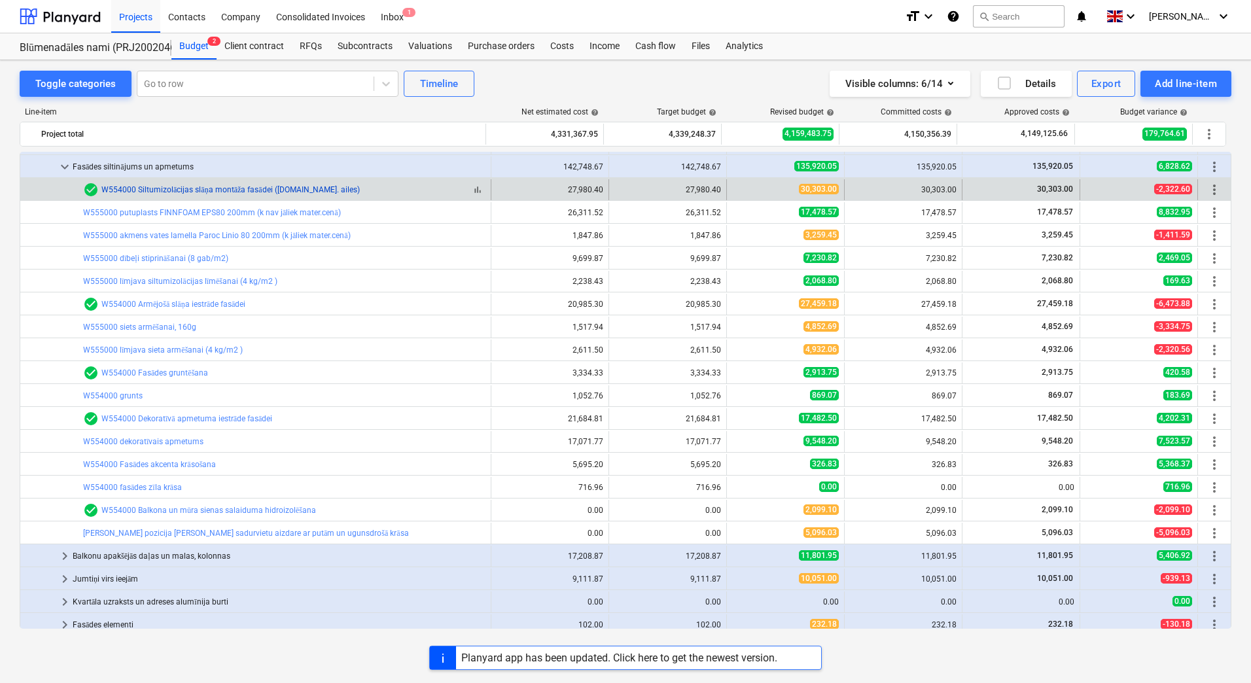
click at [174, 191] on link "W554000 Siltumizolācijas slāņa montāža fasādei ([DOMAIN_NAME]. ailes)" at bounding box center [230, 189] width 259 height 9
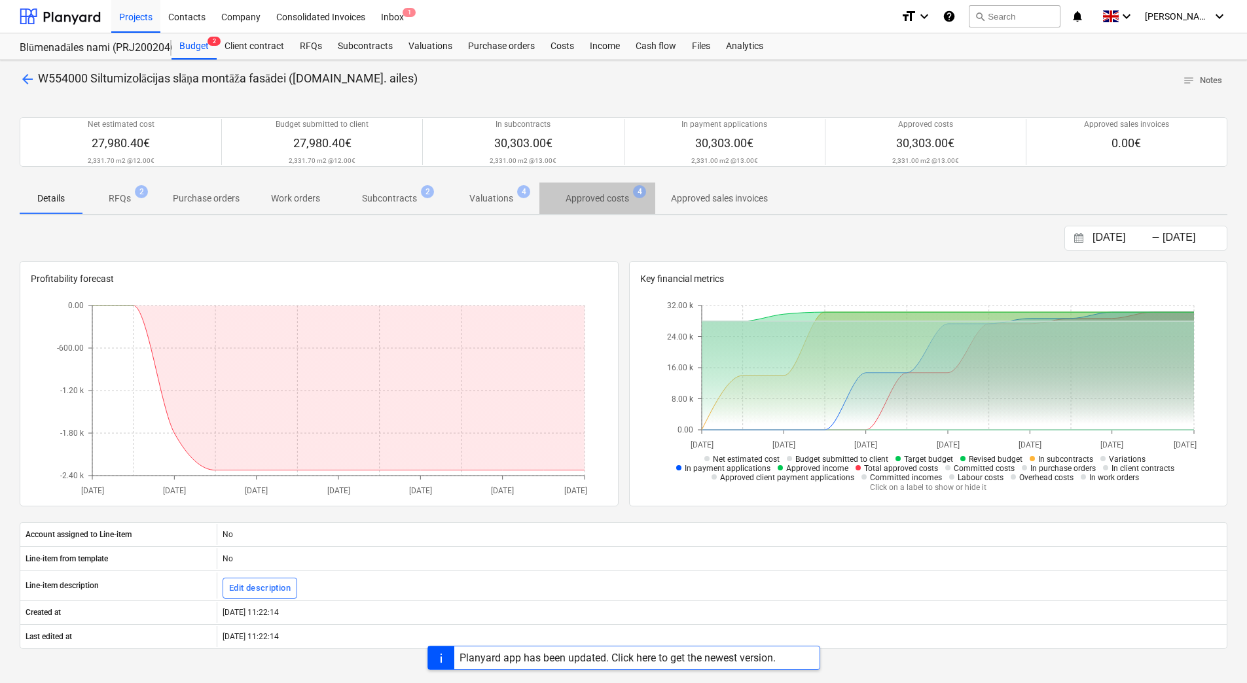
click at [594, 201] on p "Approved costs" at bounding box center [596, 199] width 63 height 14
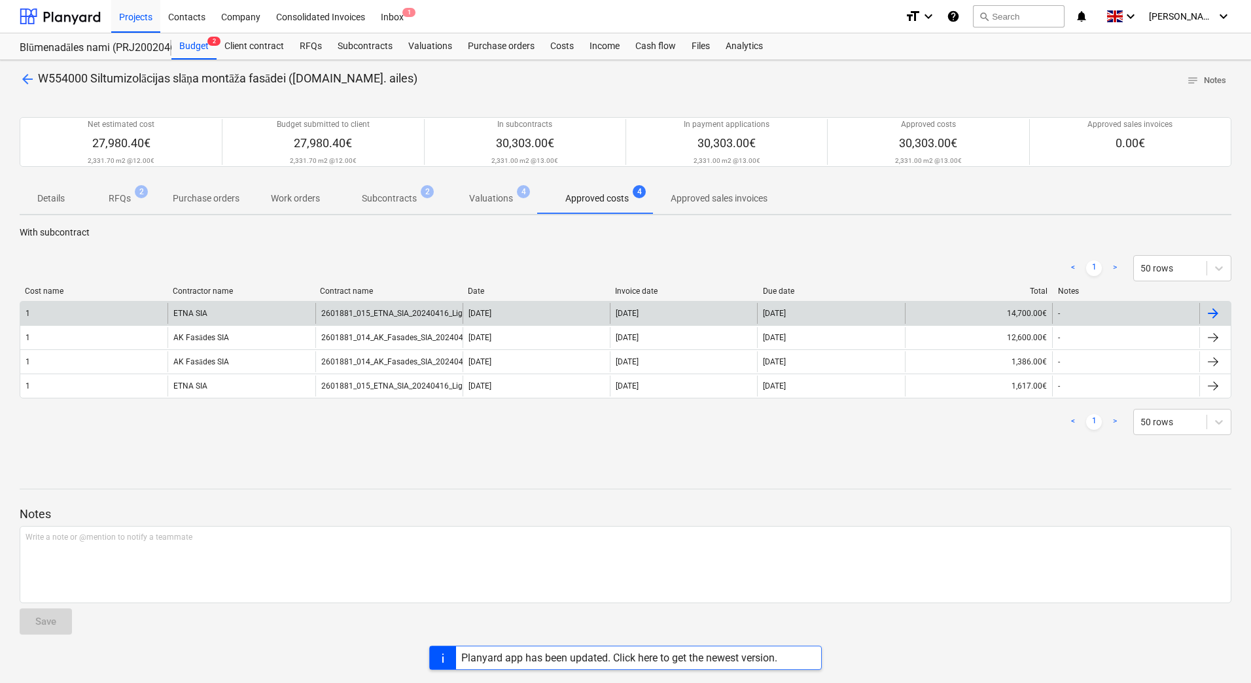
click at [221, 310] on div "ETNA SIA" at bounding box center [241, 313] width 147 height 21
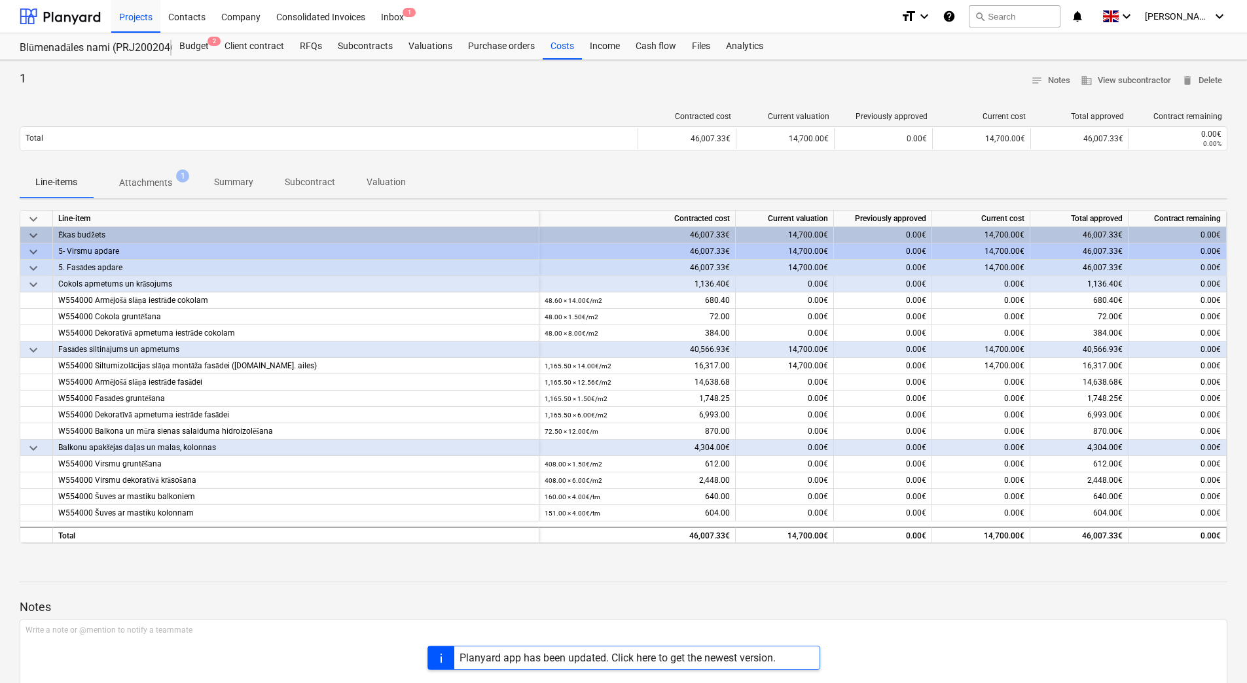
click at [147, 177] on p "Attachments" at bounding box center [145, 183] width 53 height 14
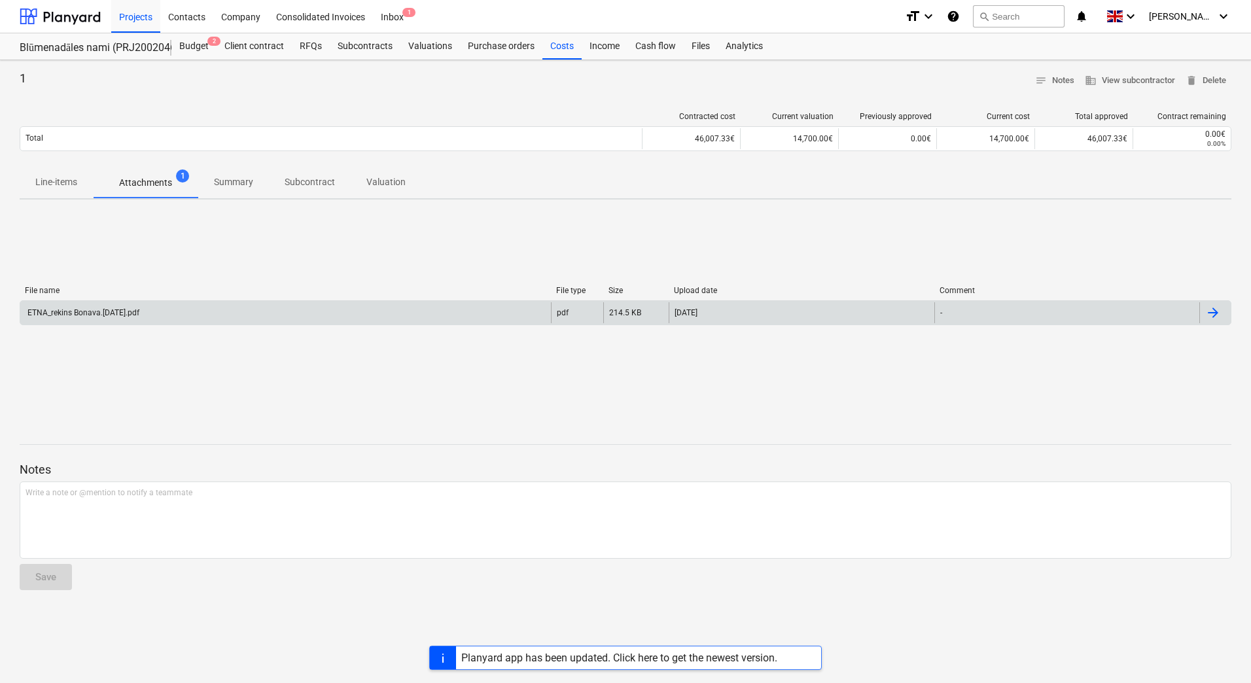
click at [98, 313] on div "ETNA_rekins Bonava.[DATE].pdf" at bounding box center [83, 312] width 114 height 9
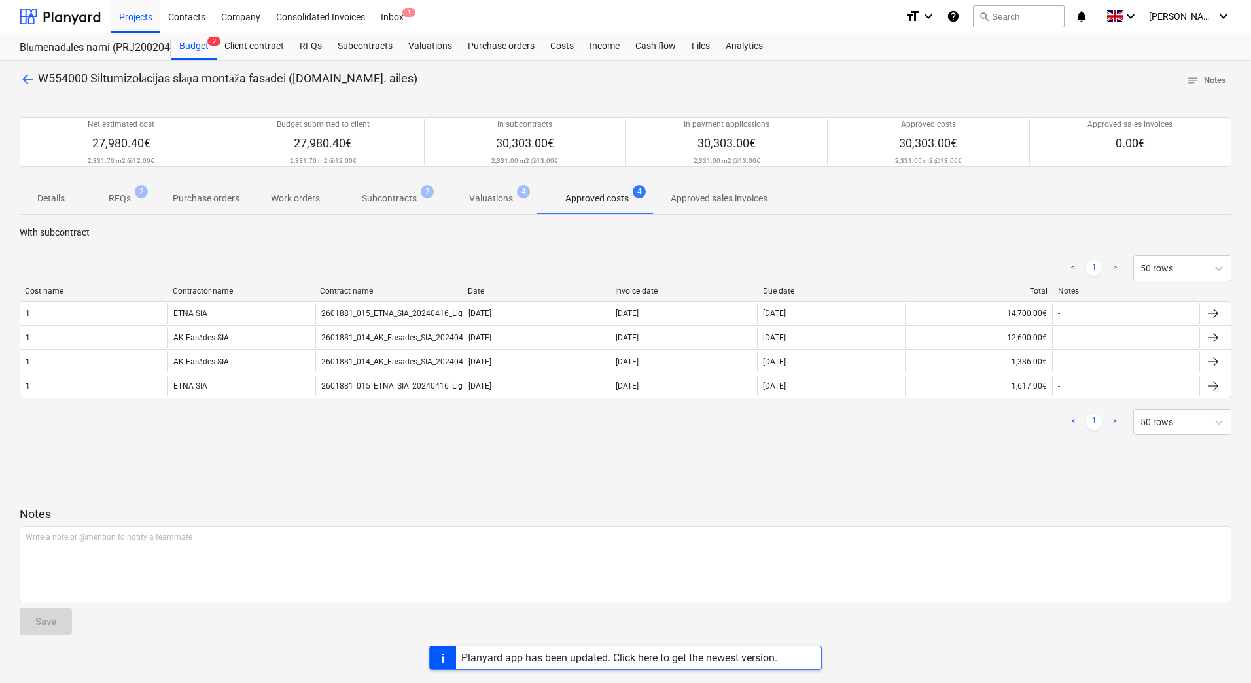
click at [125, 202] on p "RFQs" at bounding box center [120, 199] width 22 height 14
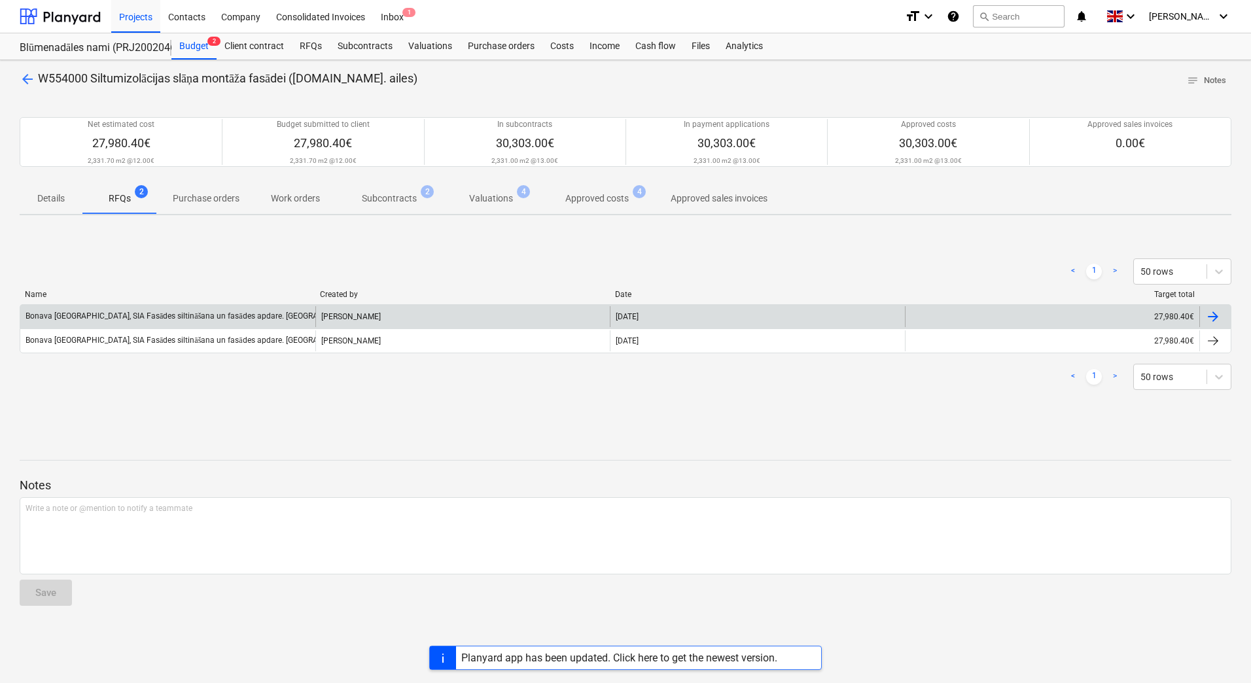
click at [162, 323] on div "Bonava [GEOGRAPHIC_DATA], SIA Fasādes siltināšana un fasādes apdare. [GEOGRAPHI…" at bounding box center [167, 316] width 295 height 21
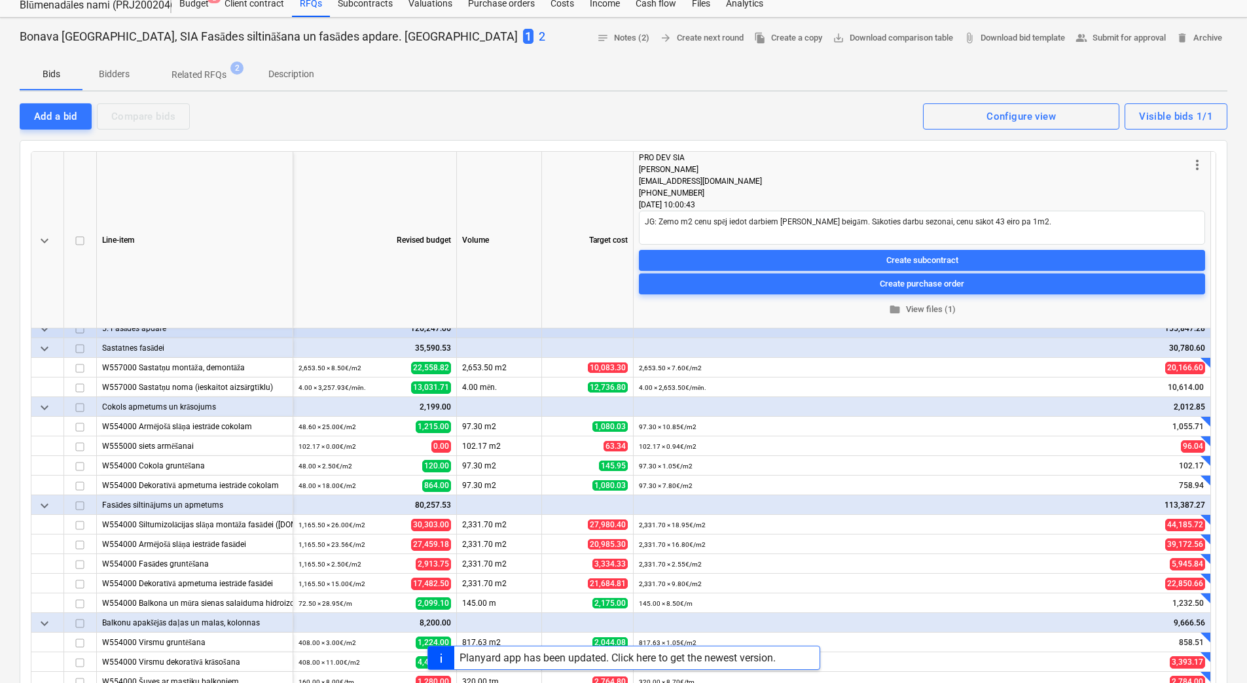
scroll to position [131, 0]
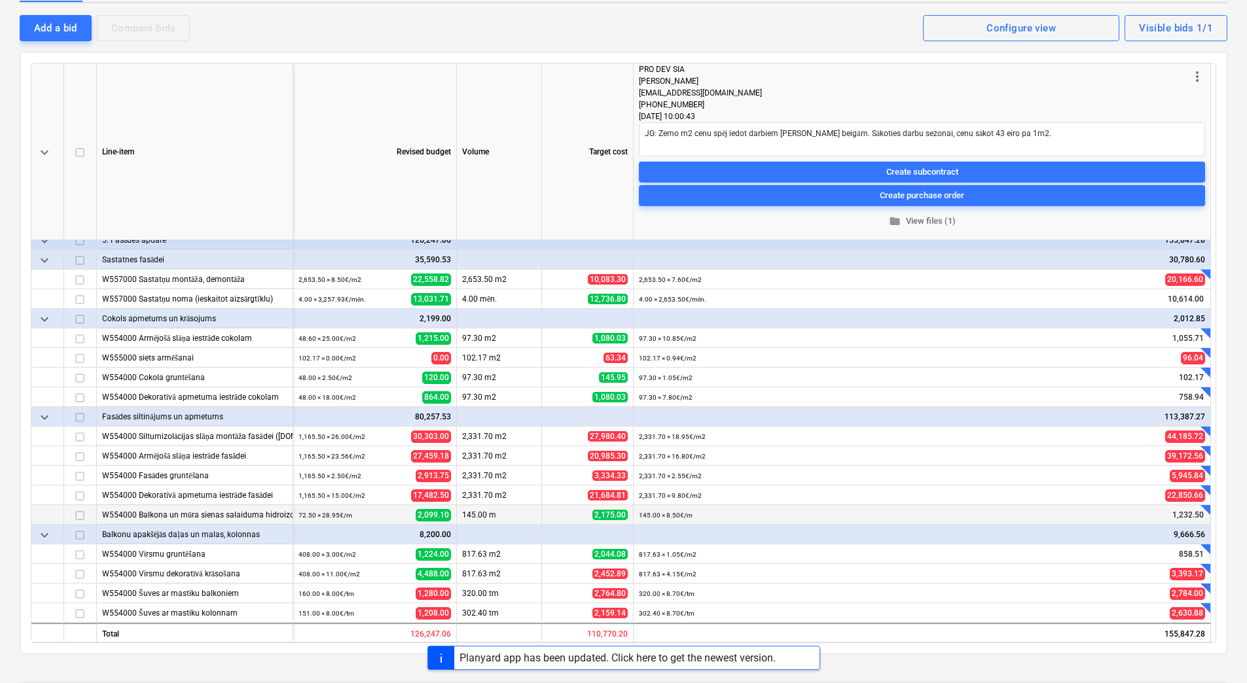
type textarea "x"
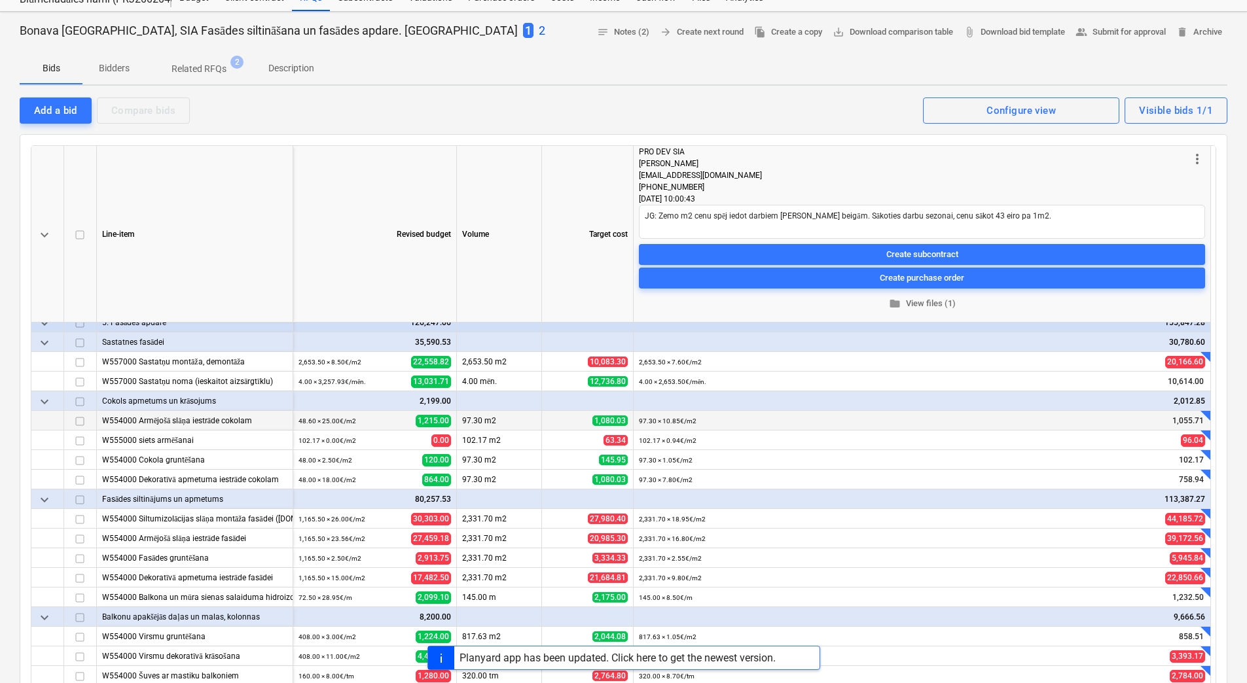
scroll to position [0, 0]
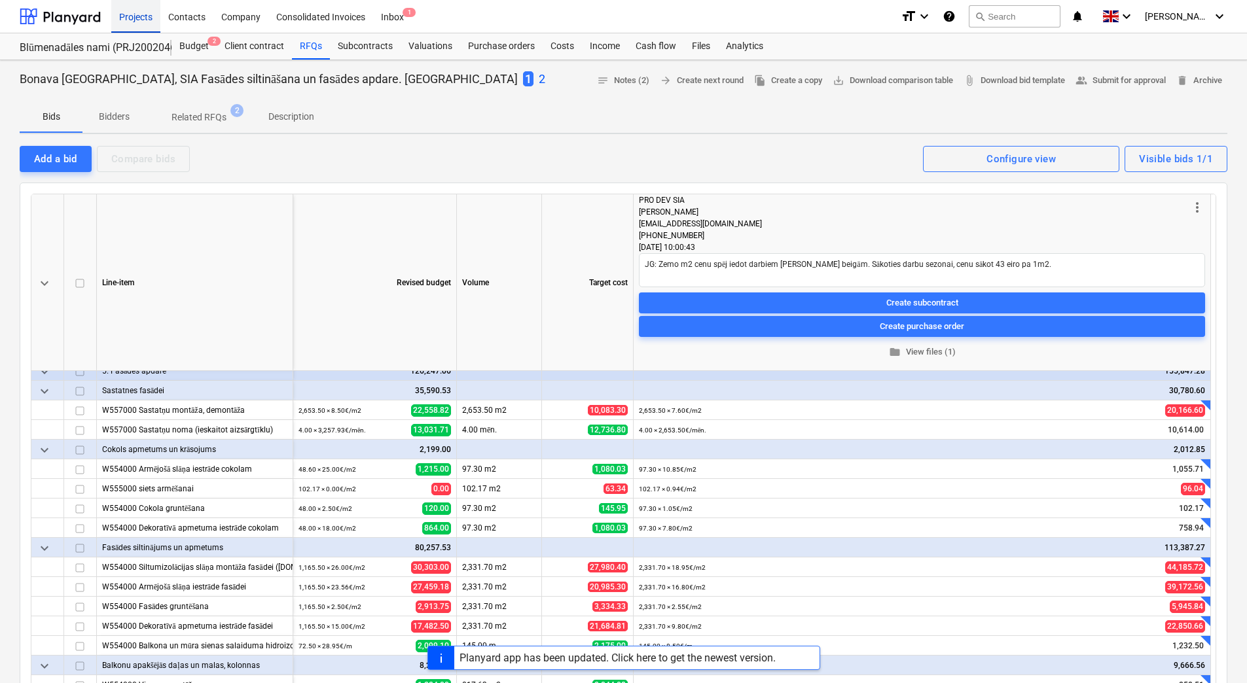
click at [120, 14] on div "Projects" at bounding box center [135, 15] width 49 height 33
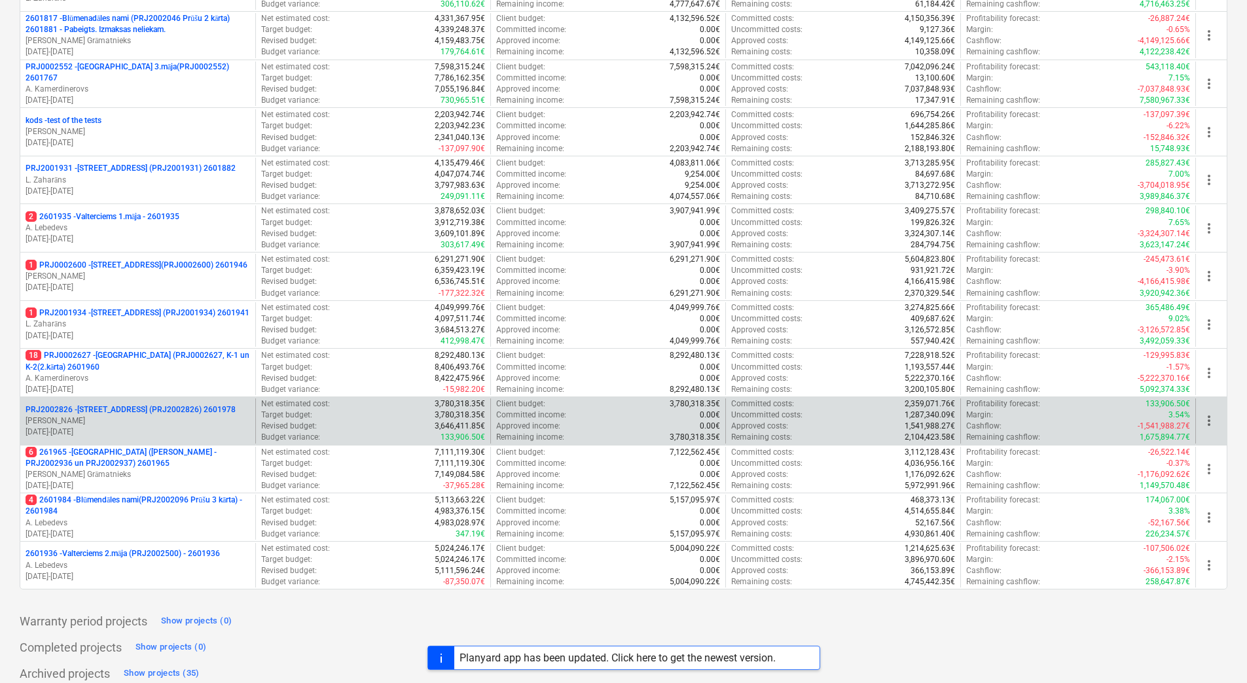
scroll to position [327, 0]
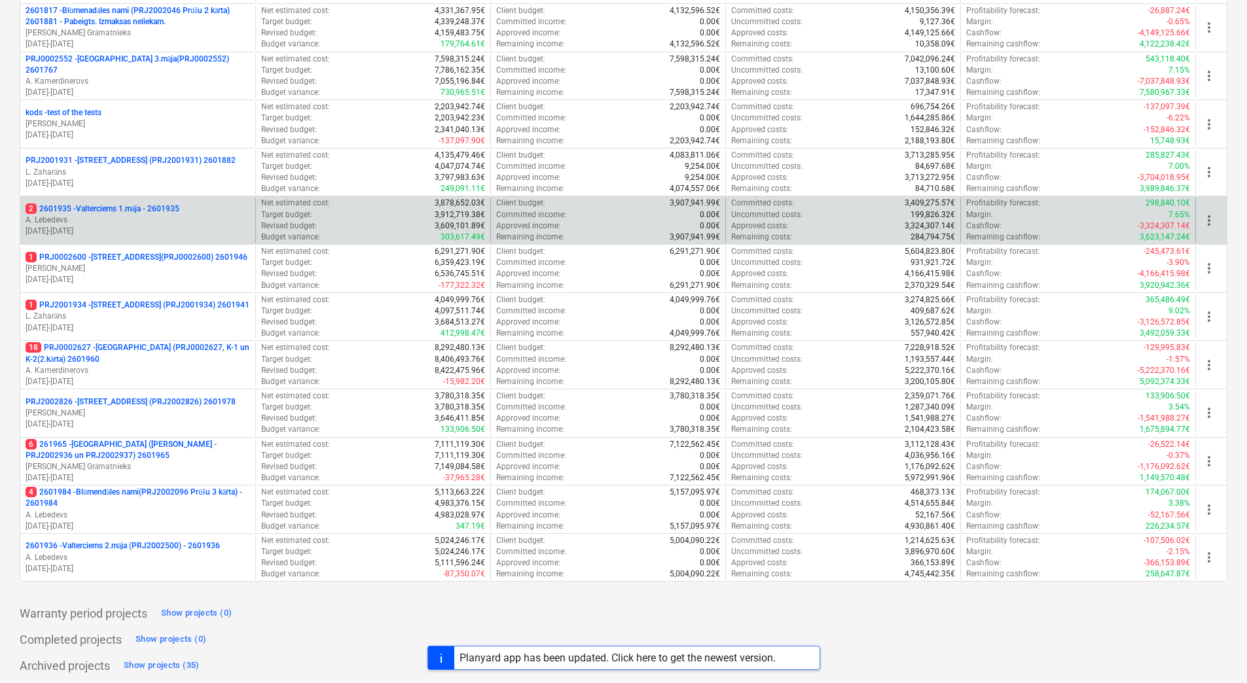
click at [109, 209] on p "2 2601935 - Valterciems 1.māja - 2601935" at bounding box center [103, 209] width 154 height 11
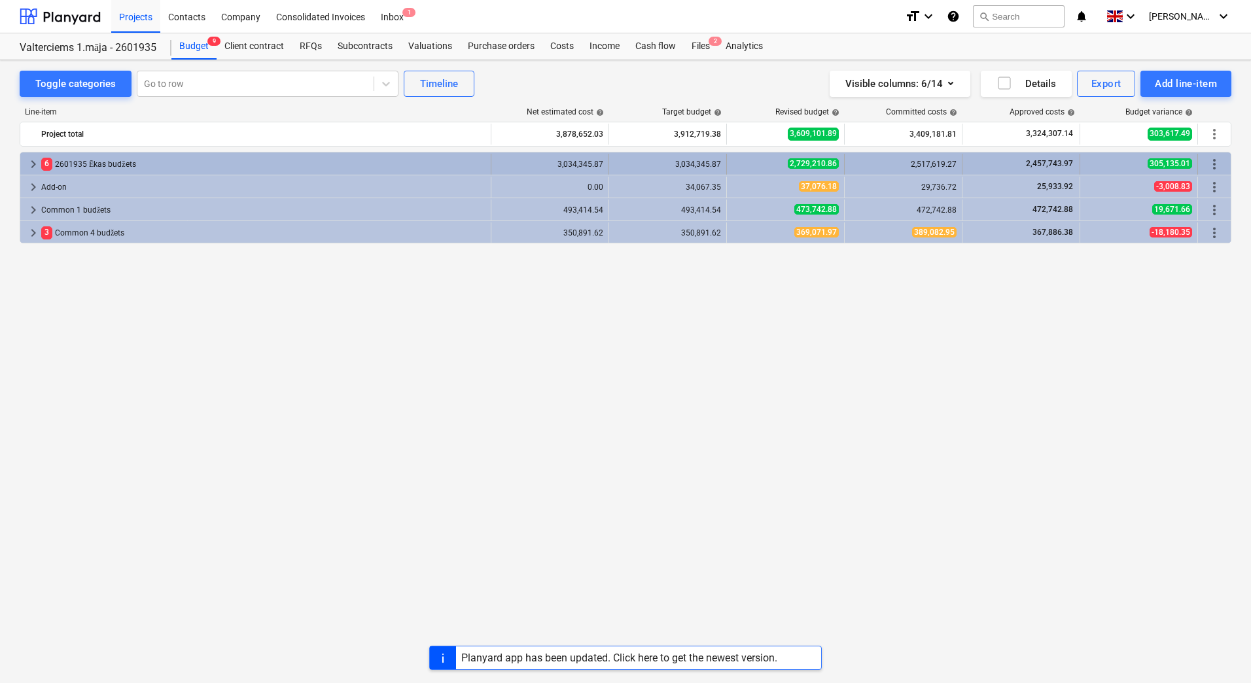
click at [34, 164] on span "keyboard_arrow_right" at bounding box center [34, 164] width 16 height 16
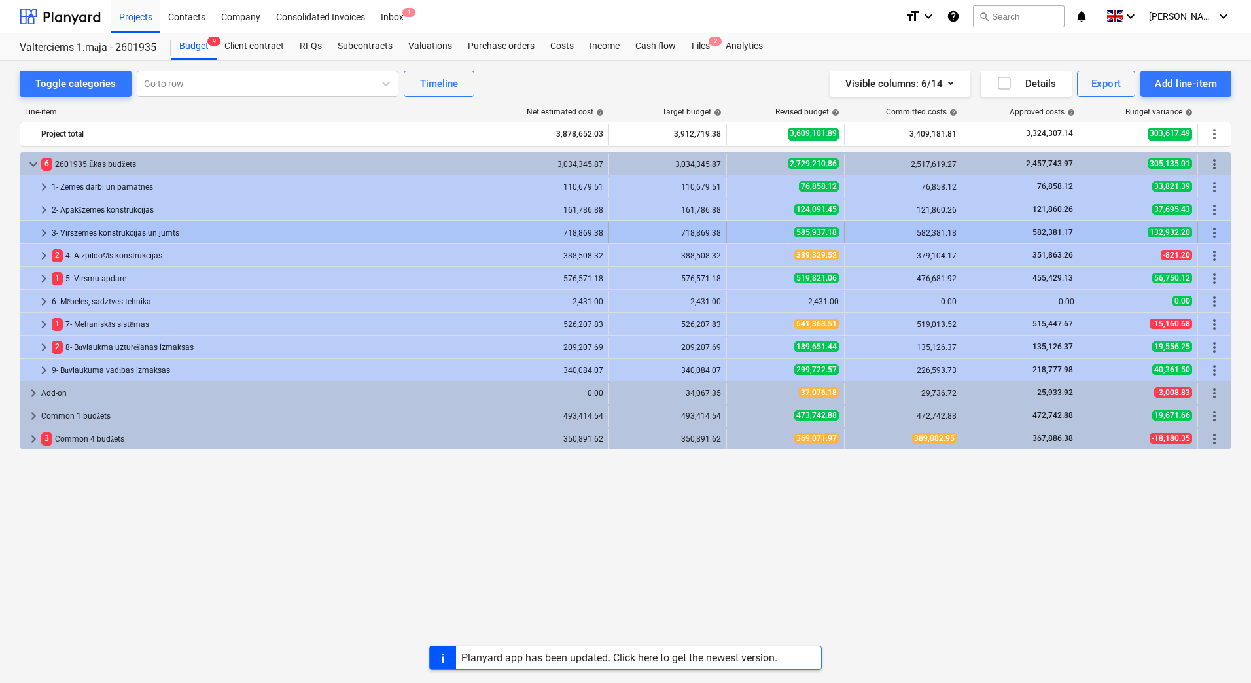
click at [44, 233] on span "keyboard_arrow_right" at bounding box center [44, 233] width 16 height 16
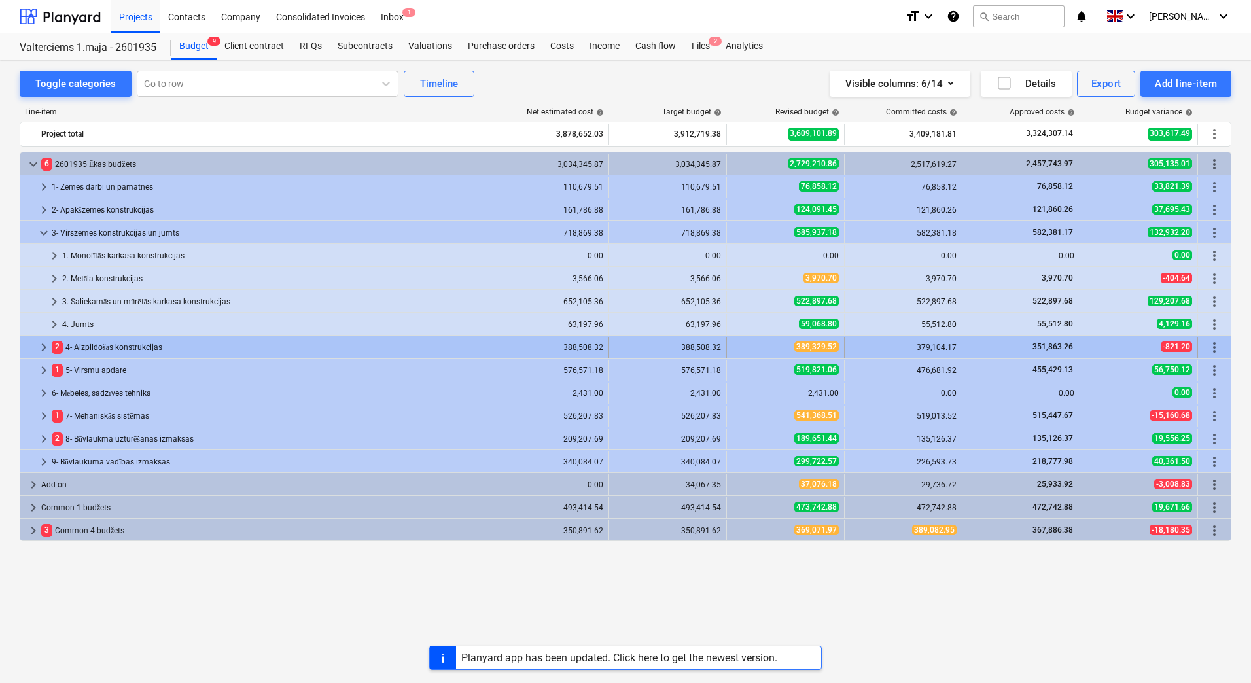
click at [41, 348] on span "keyboard_arrow_right" at bounding box center [44, 348] width 16 height 16
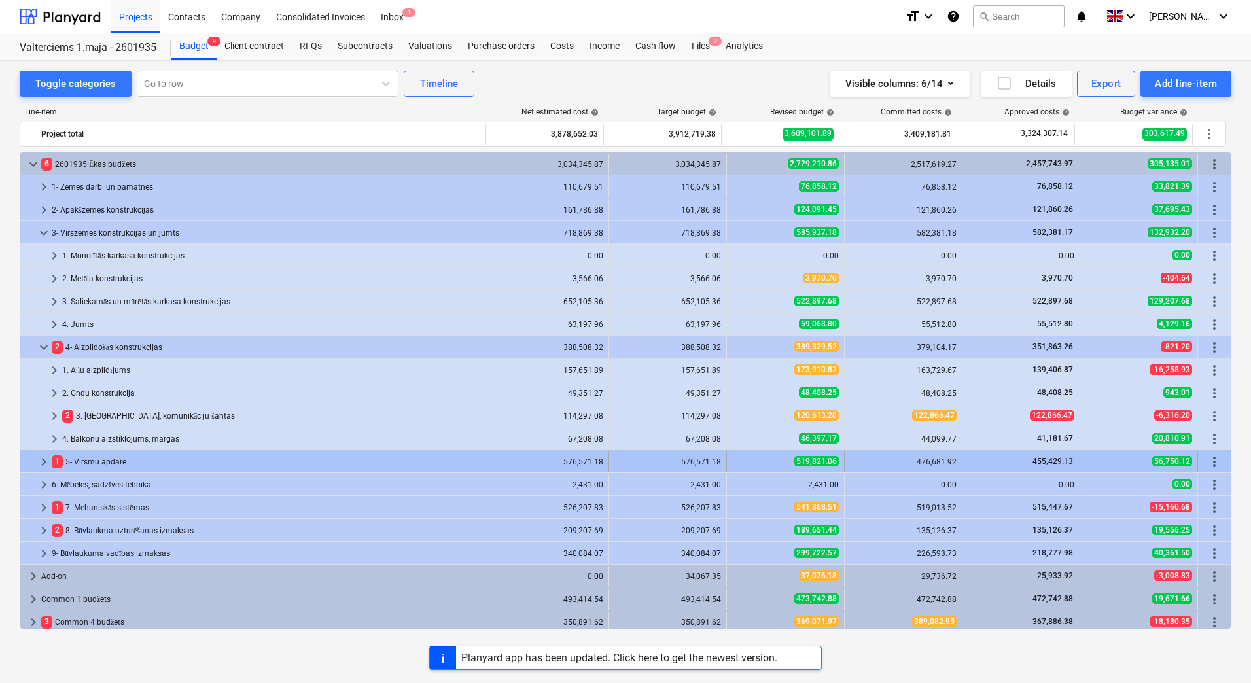
click at [47, 462] on span "keyboard_arrow_right" at bounding box center [44, 462] width 16 height 16
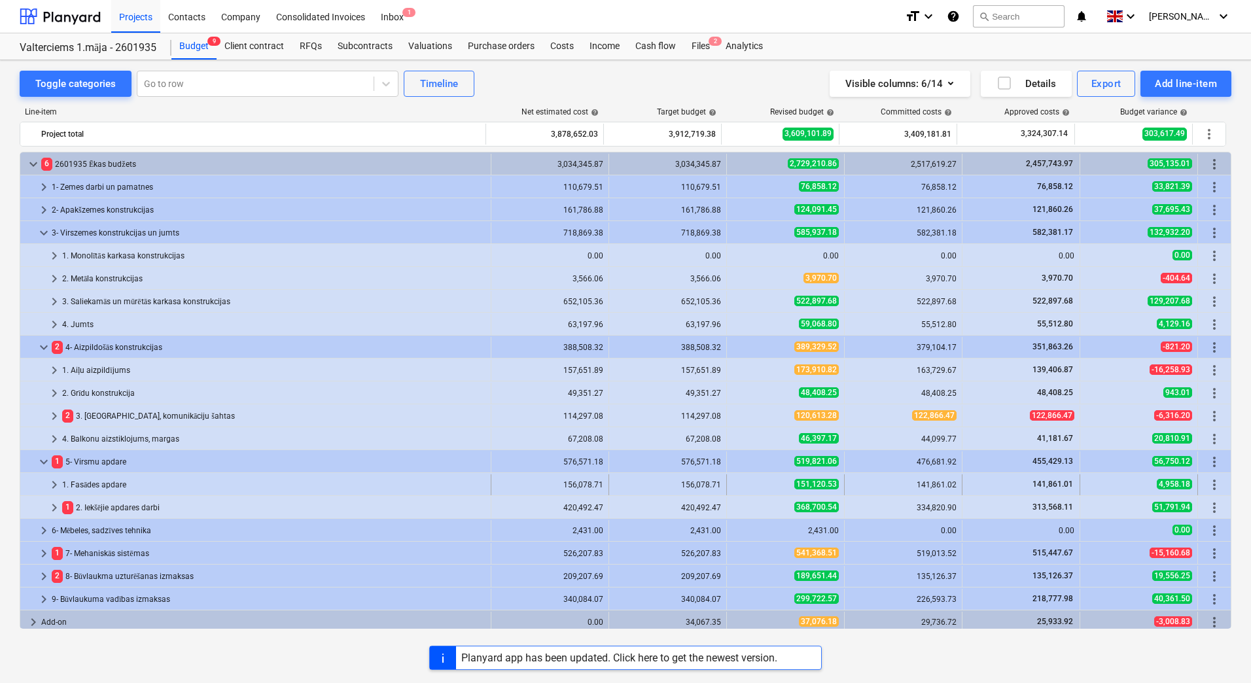
click at [52, 484] on span "keyboard_arrow_right" at bounding box center [54, 485] width 16 height 16
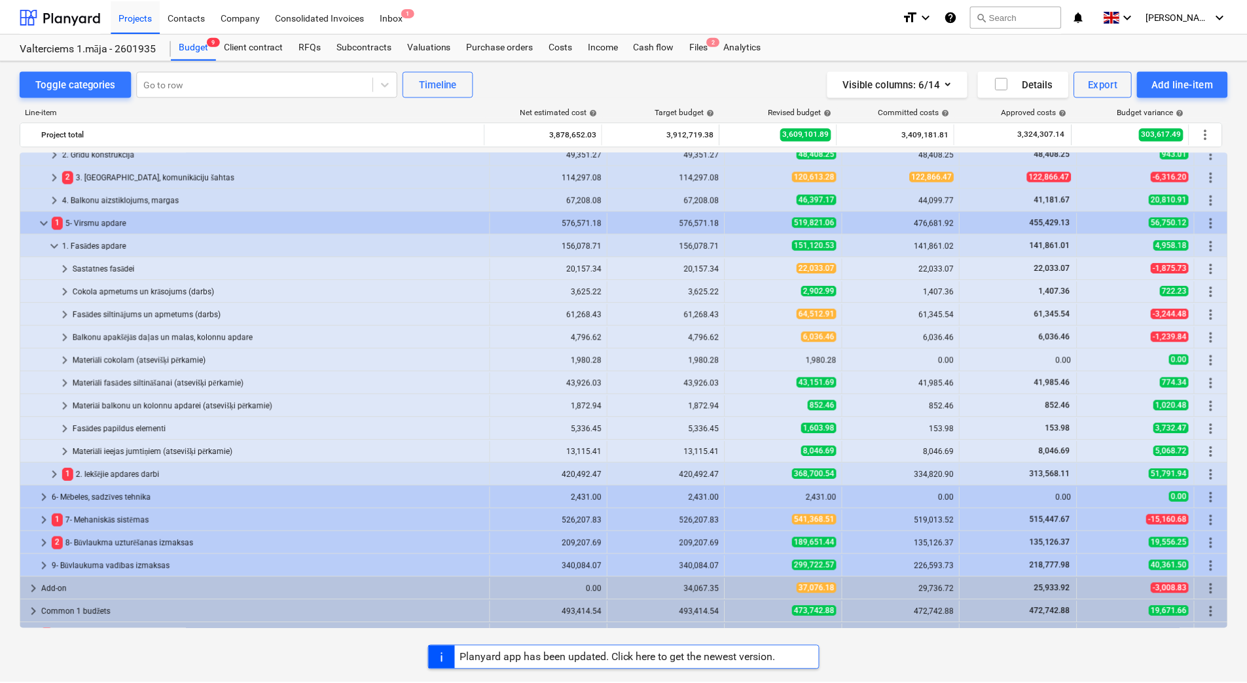
scroll to position [256, 0]
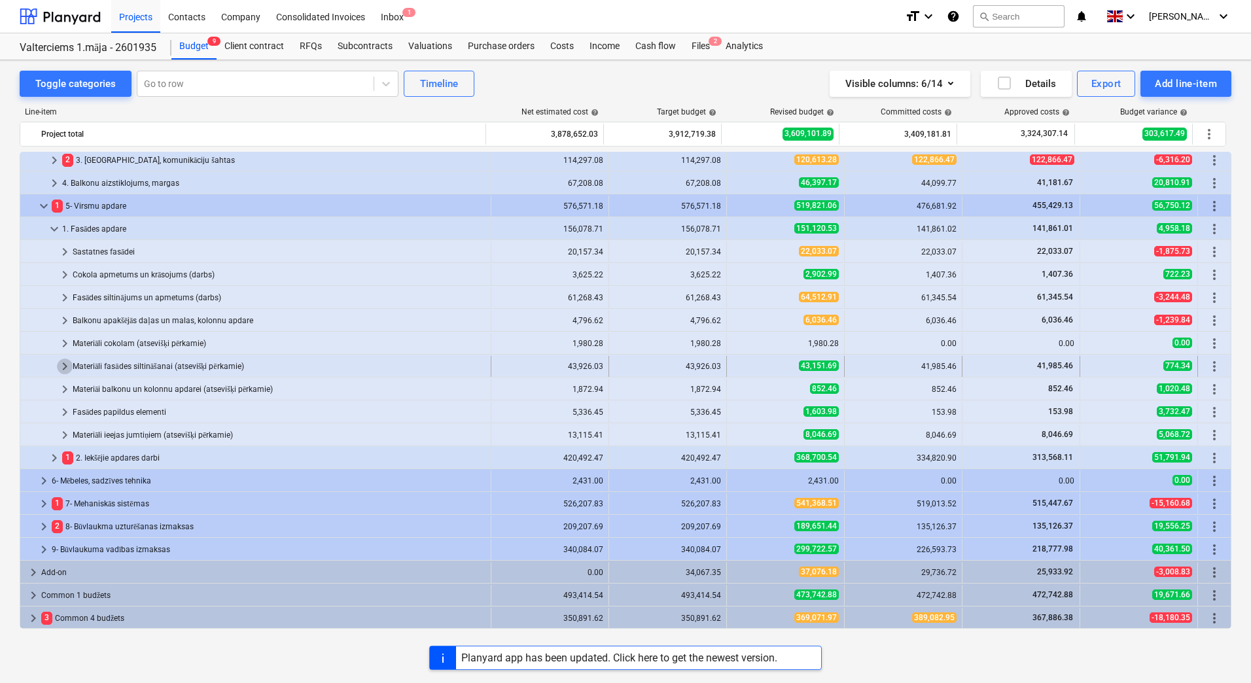
click at [65, 363] on span "keyboard_arrow_right" at bounding box center [65, 367] width 16 height 16
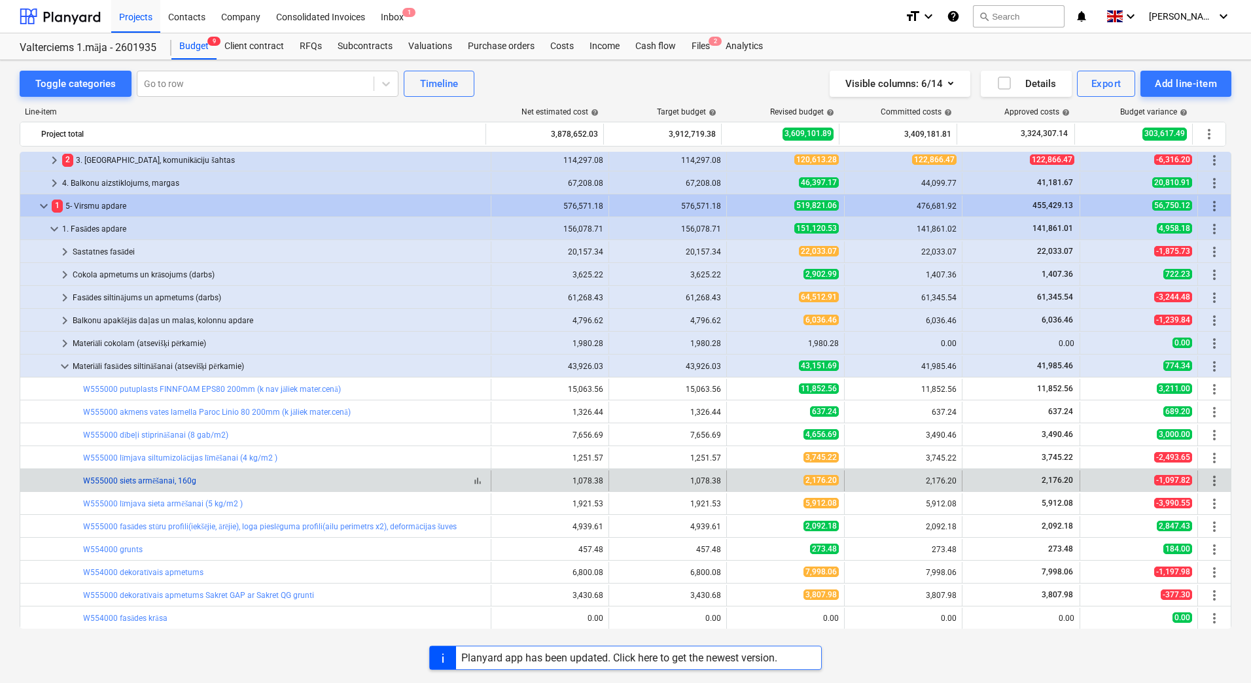
click at [144, 482] on link "W555000 siets armēšanai, 160g" at bounding box center [139, 480] width 113 height 9
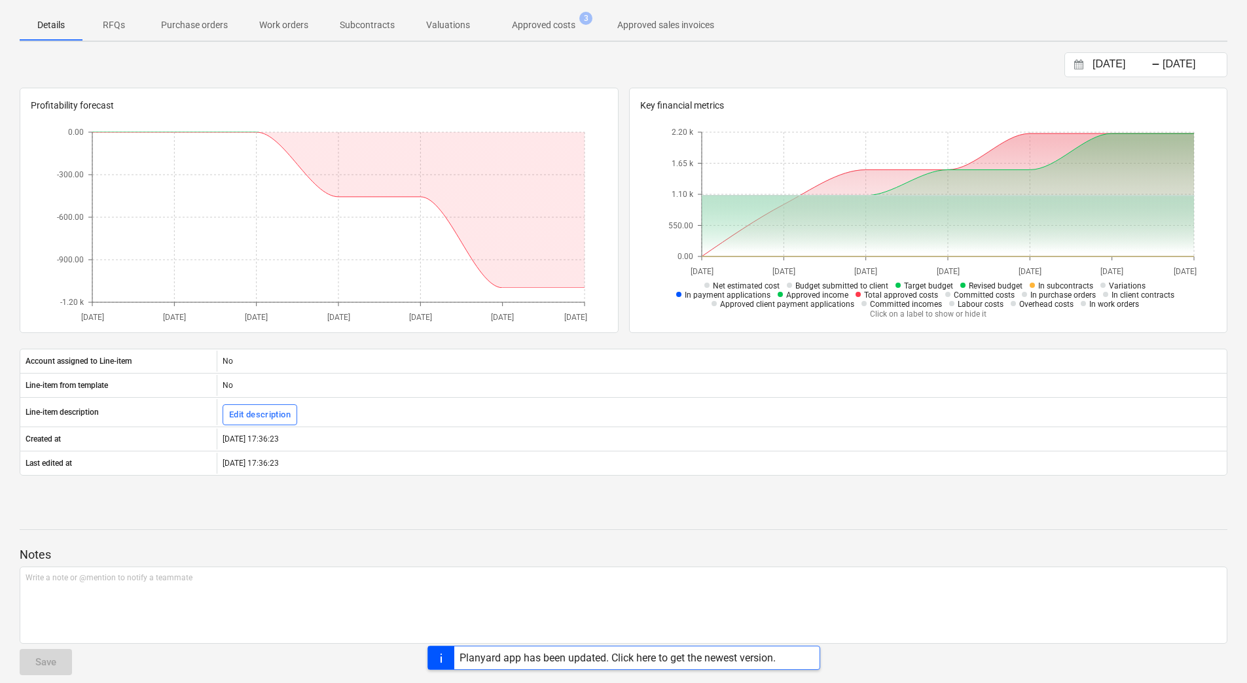
scroll to position [187, 0]
